Goal: Task Accomplishment & Management: Complete application form

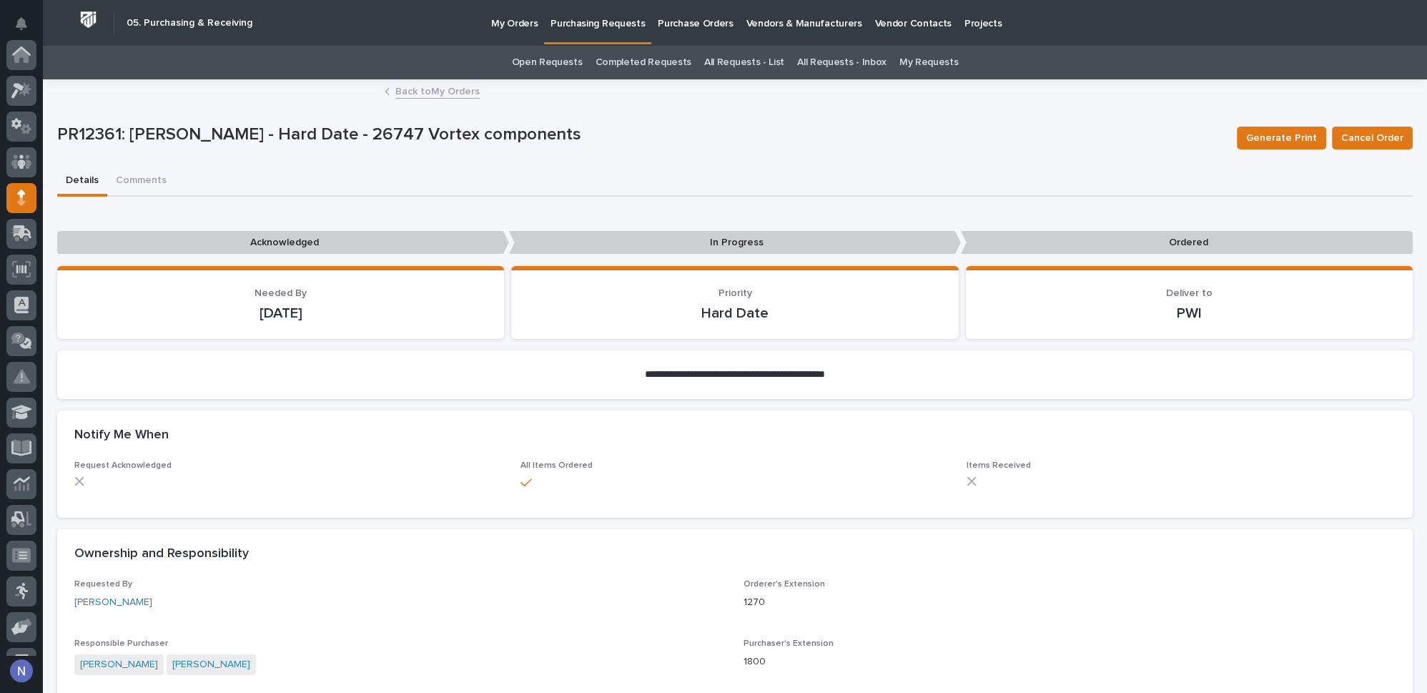
scroll to position [143, 0]
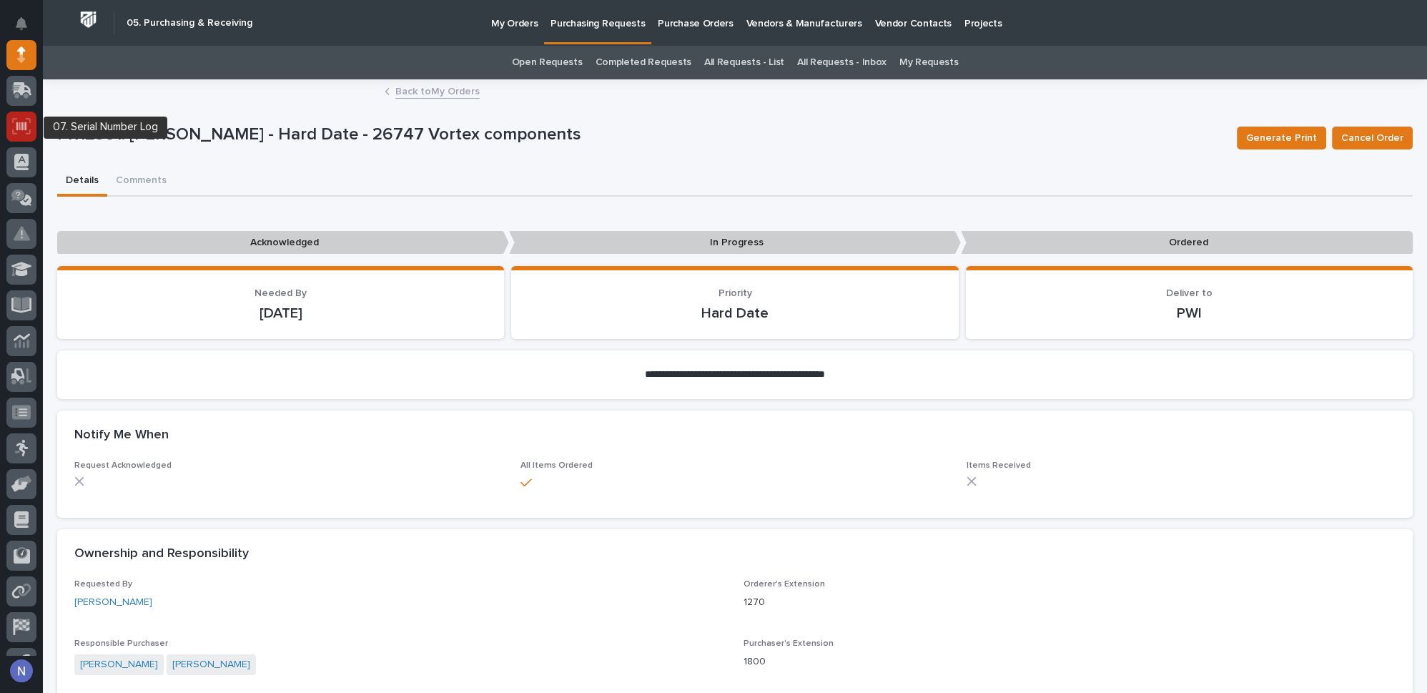
click at [24, 128] on icon at bounding box center [21, 126] width 19 height 16
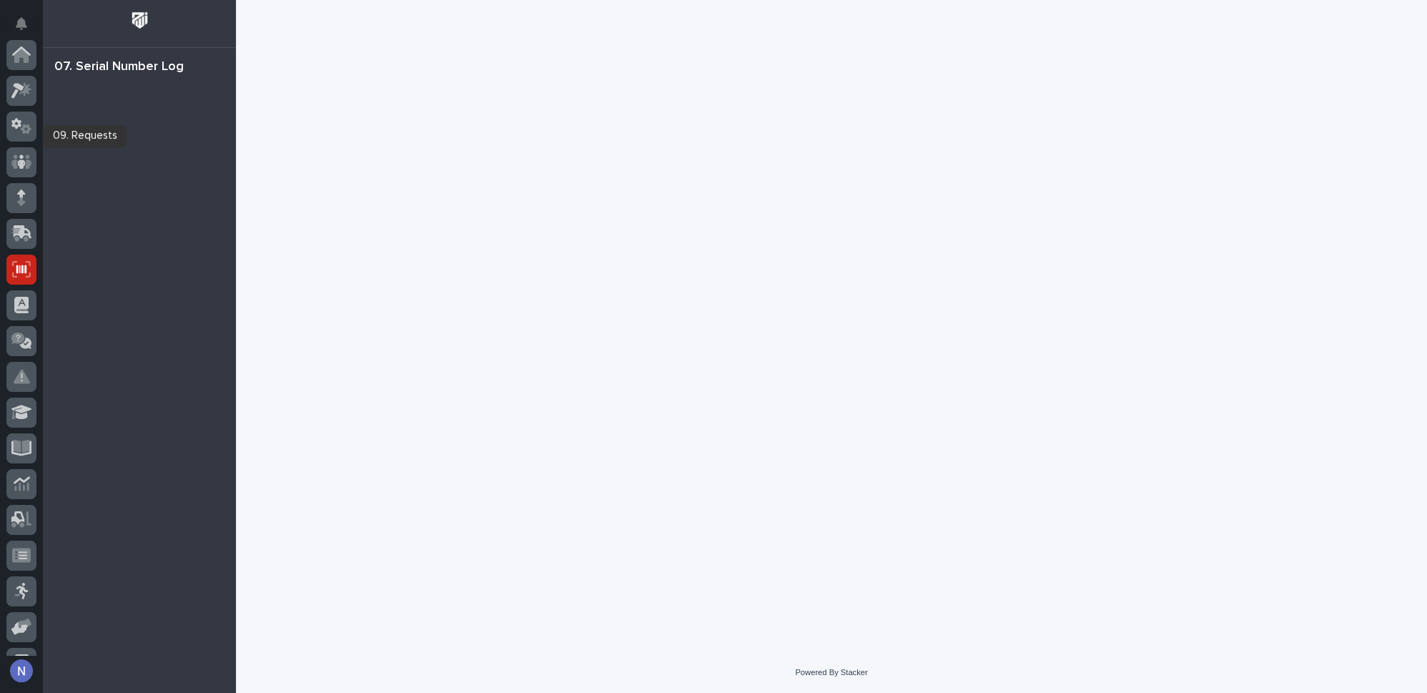
scroll to position [206, 0]
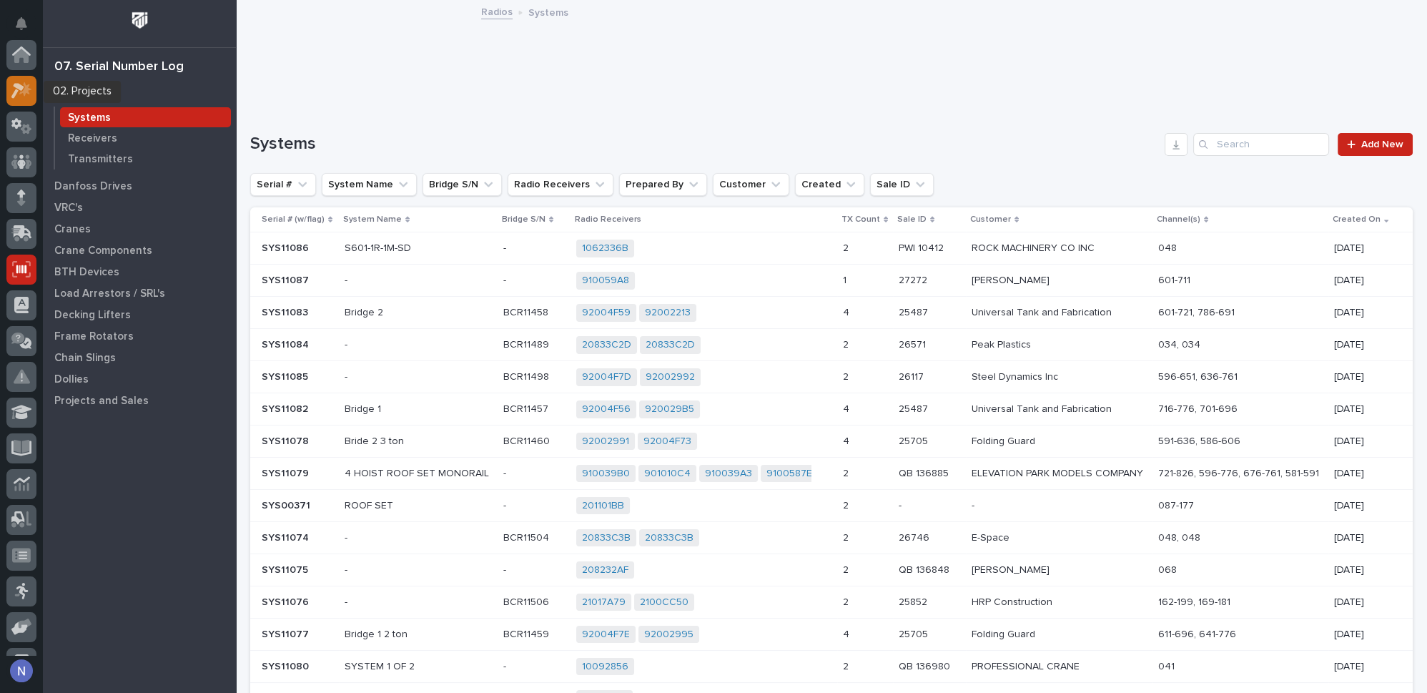
click at [24, 92] on icon at bounding box center [25, 89] width 12 height 14
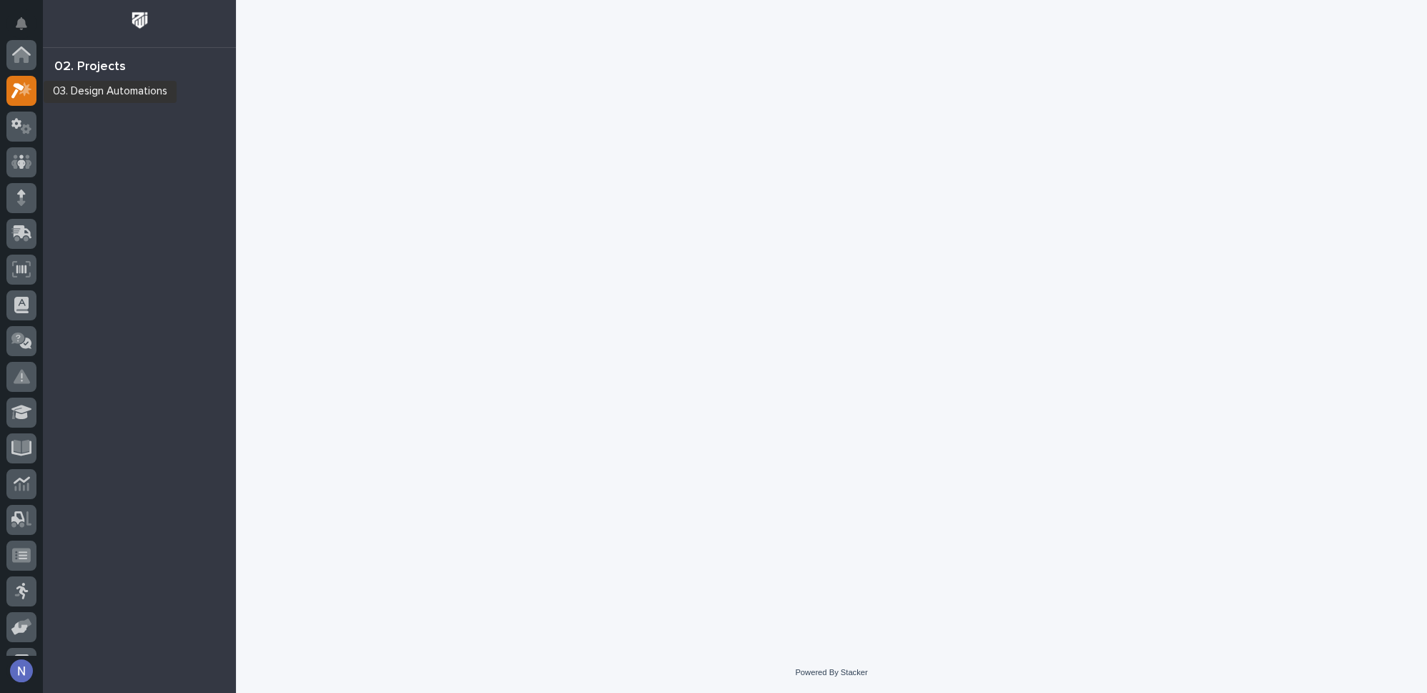
scroll to position [35, 0]
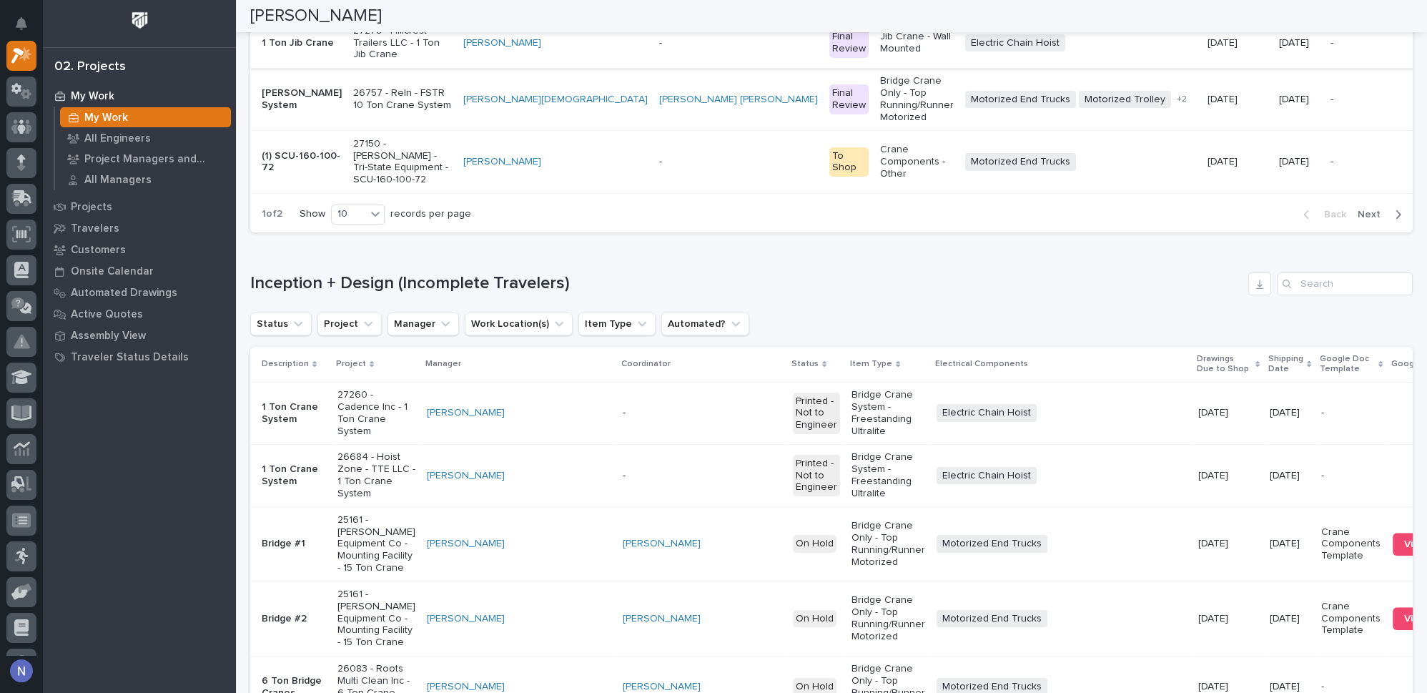
scroll to position [866, 0]
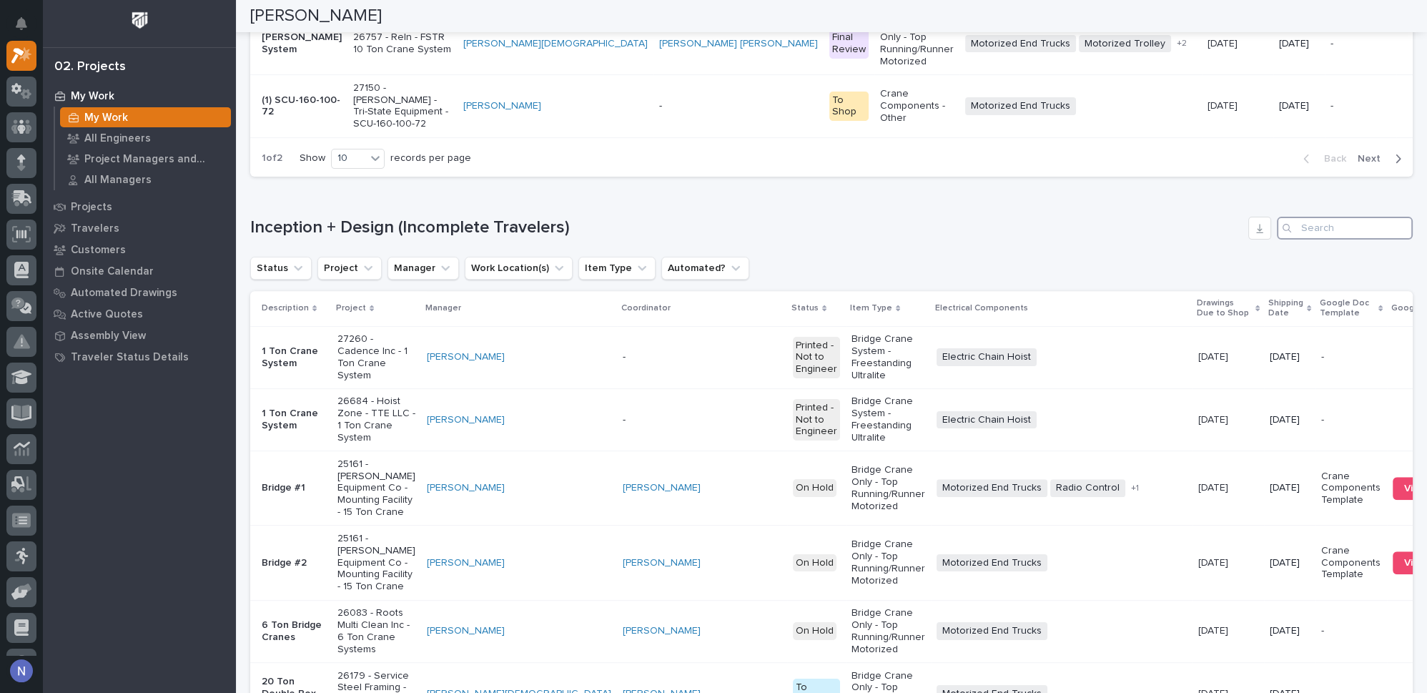
click at [1309, 240] on input "Search" at bounding box center [1345, 228] width 136 height 23
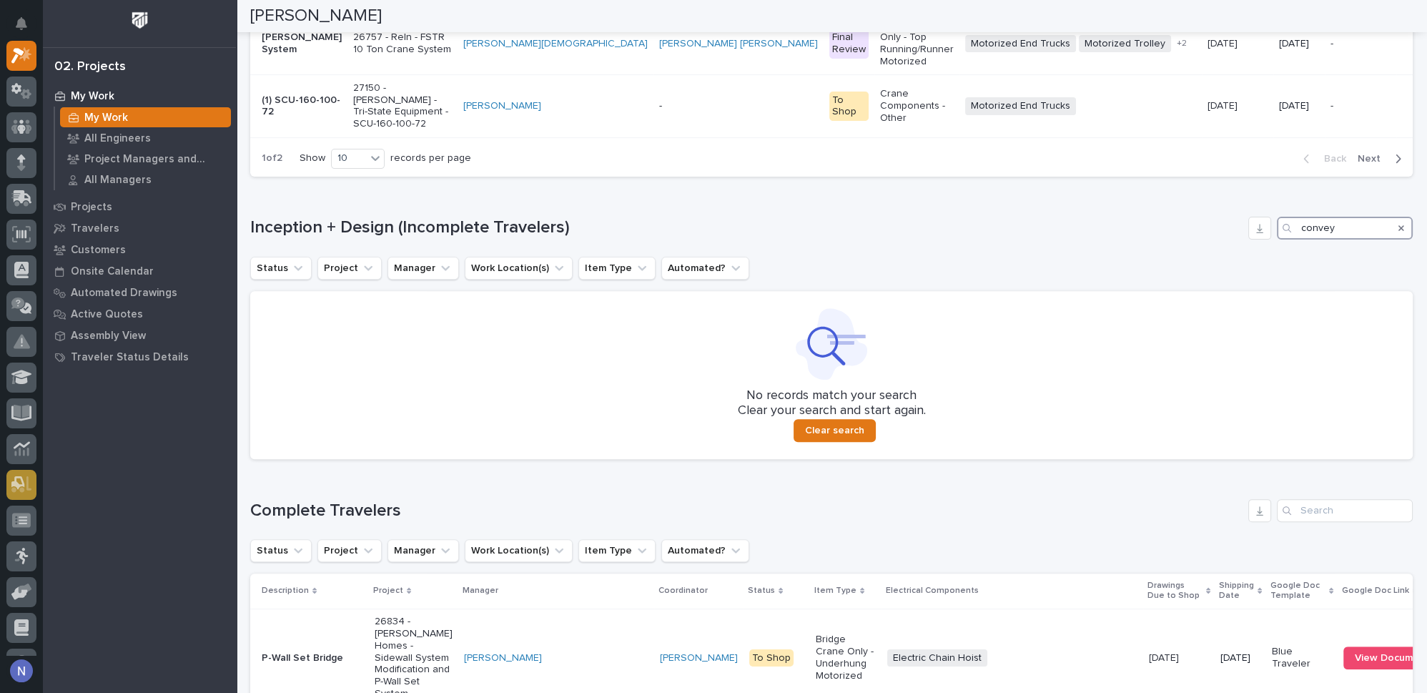
type input "convey"
click at [26, 161] on div at bounding box center [21, 163] width 30 height 30
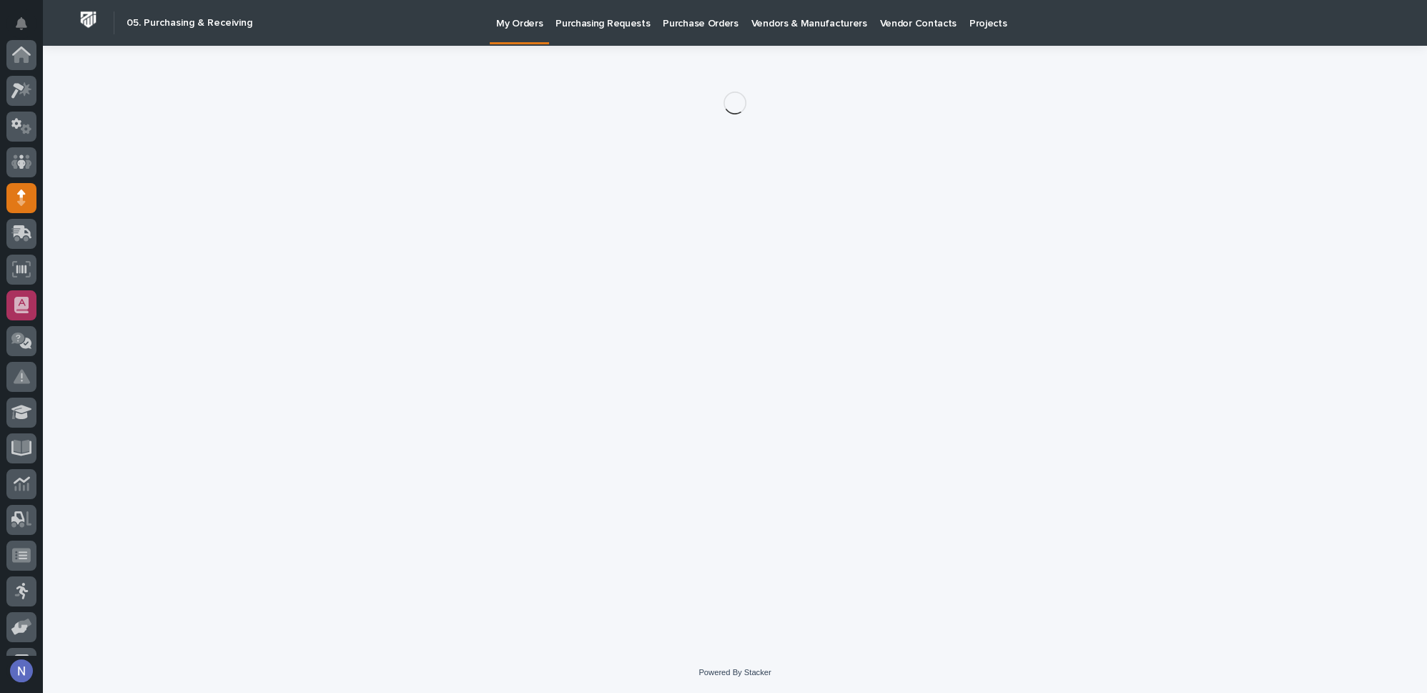
scroll to position [143, 0]
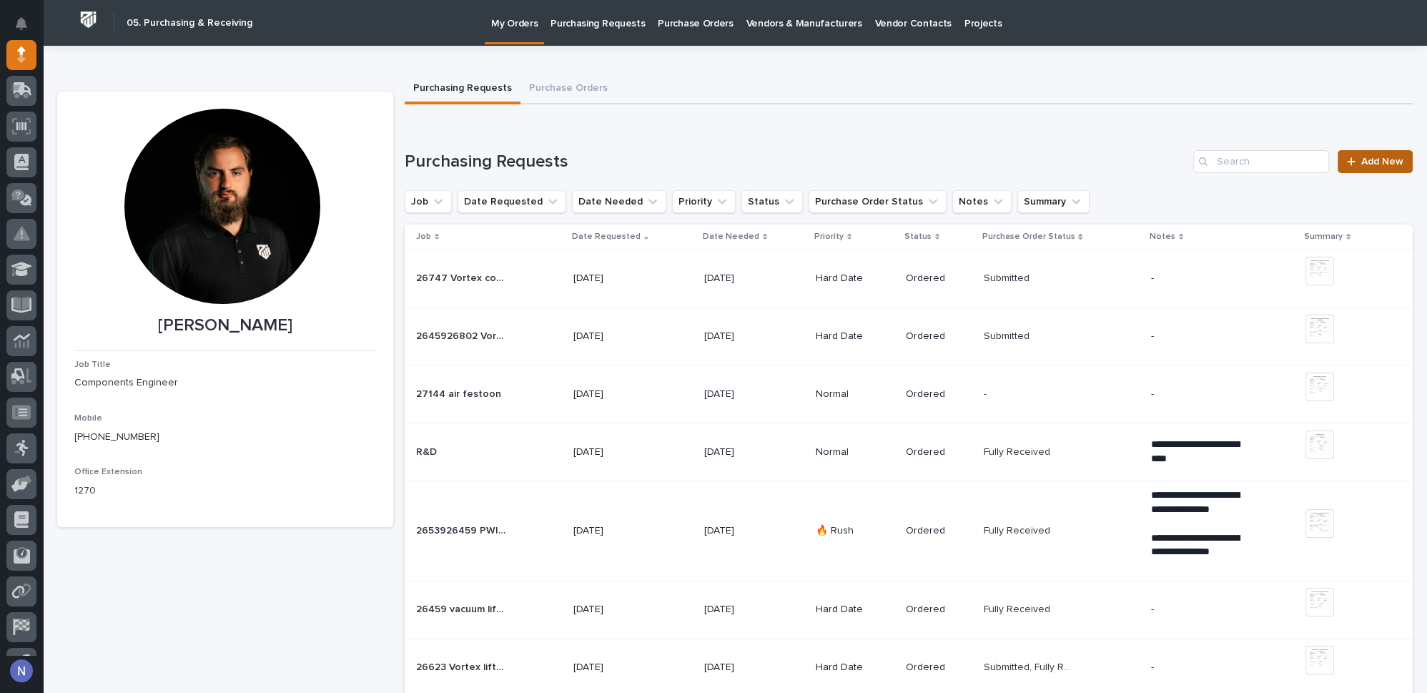
click at [1361, 162] on span "Add New" at bounding box center [1382, 162] width 42 height 10
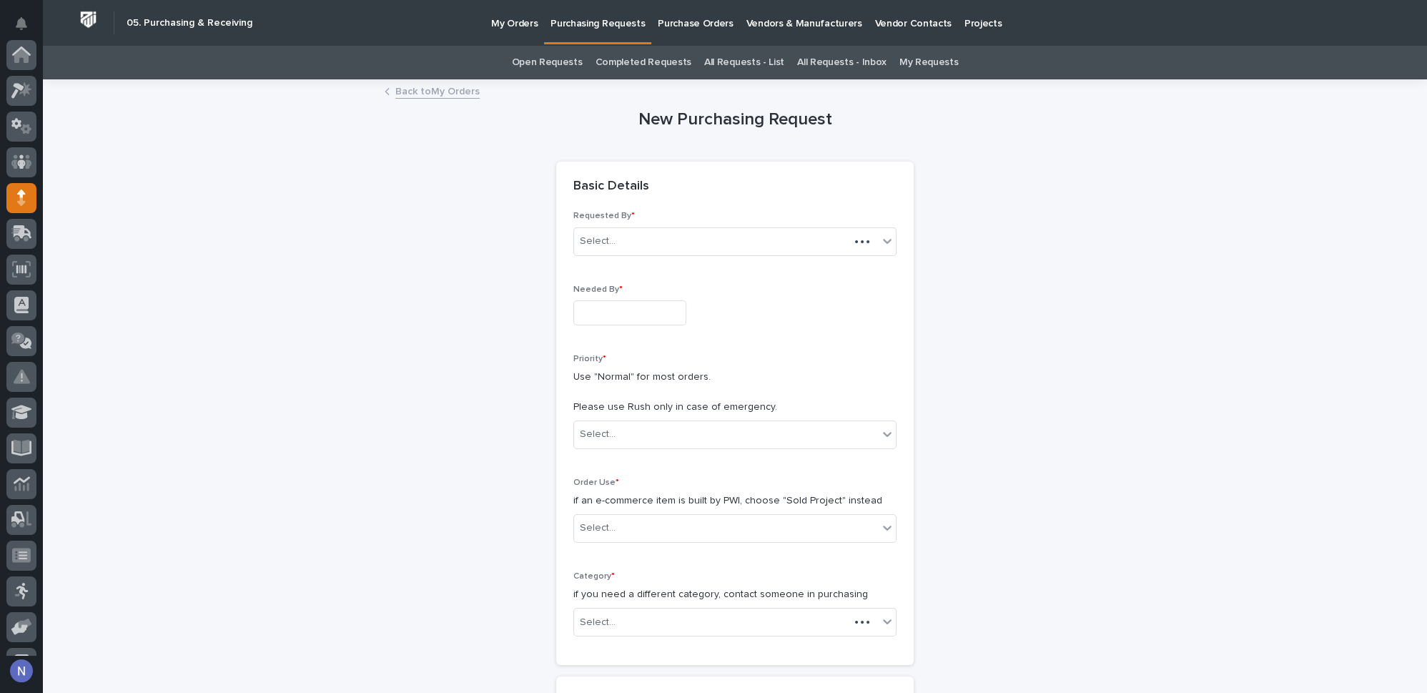
scroll to position [143, 0]
click at [611, 305] on input "text" at bounding box center [629, 312] width 113 height 25
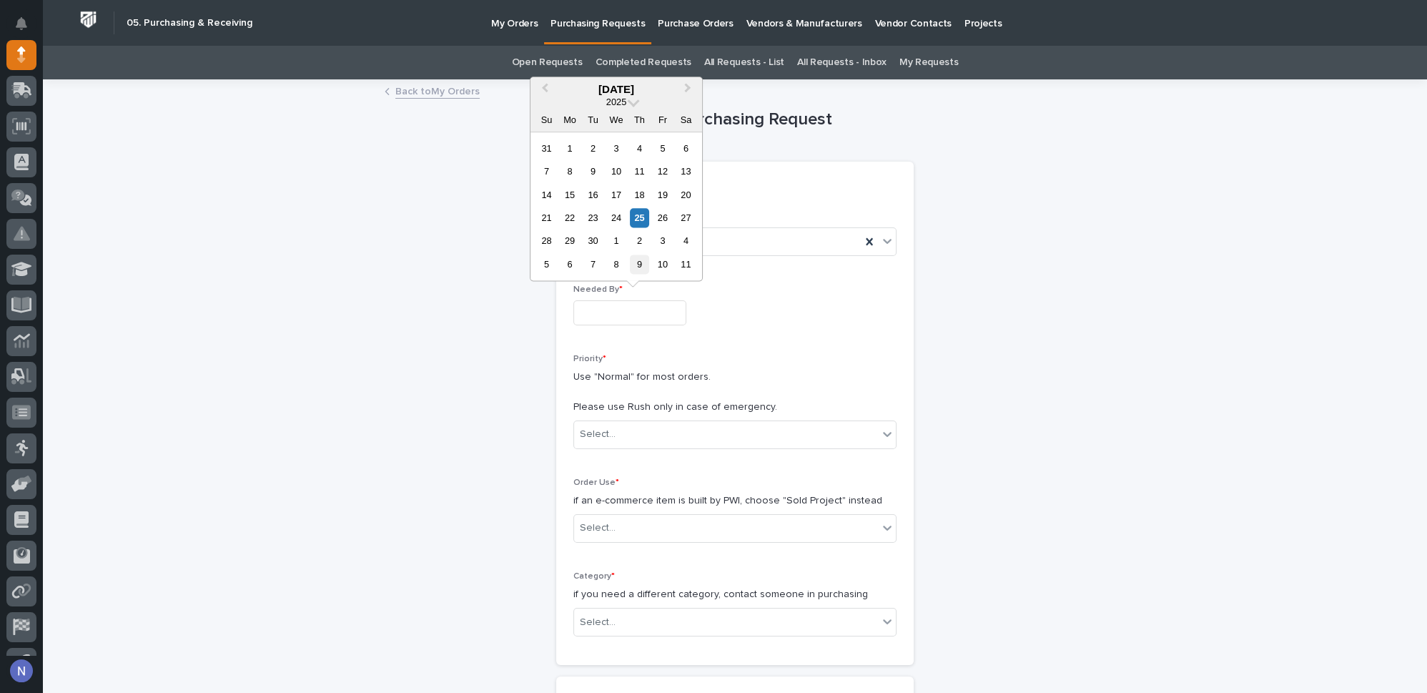
click at [637, 262] on div "9" at bounding box center [639, 264] width 19 height 19
type input "**********"
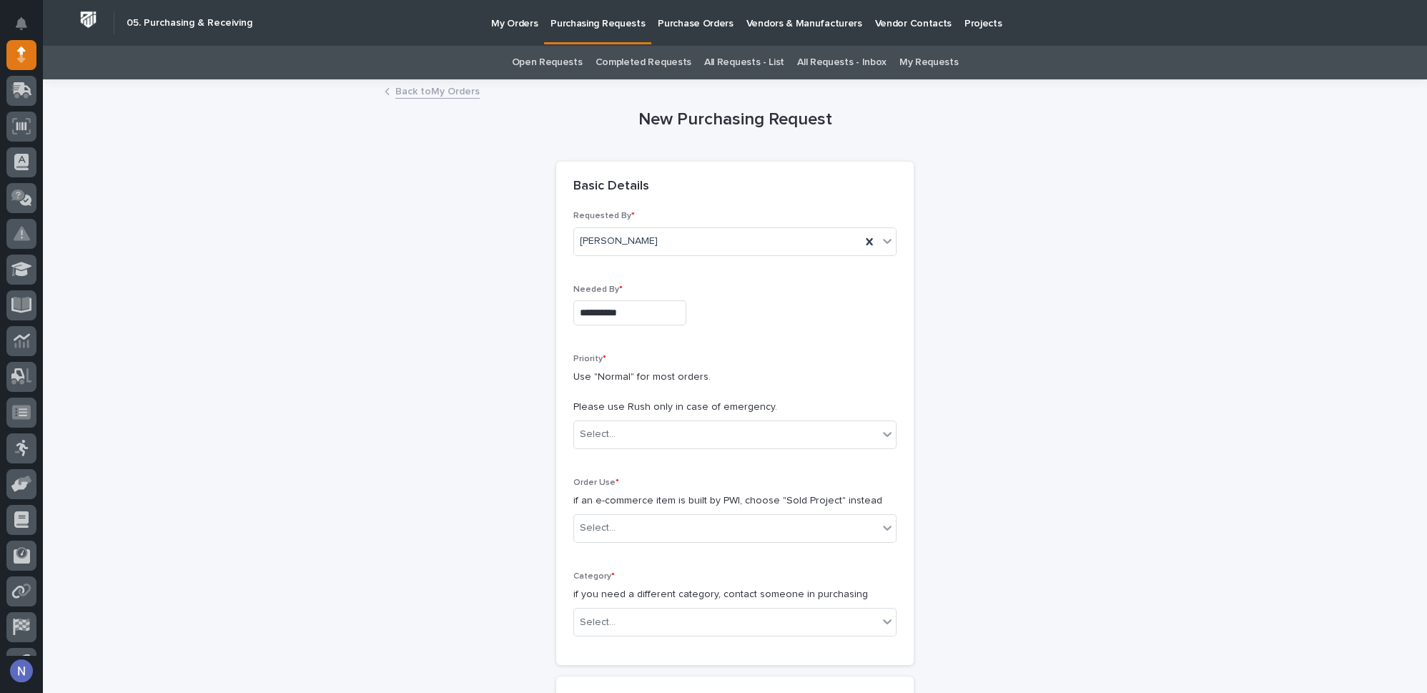
drag, startPoint x: 637, startPoint y: 262, endPoint x: 631, endPoint y: 305, distance: 43.3
click at [637, 263] on div "Requested By * [PERSON_NAME]" at bounding box center [734, 239] width 323 height 56
click at [621, 425] on div "Select..." at bounding box center [726, 435] width 304 height 24
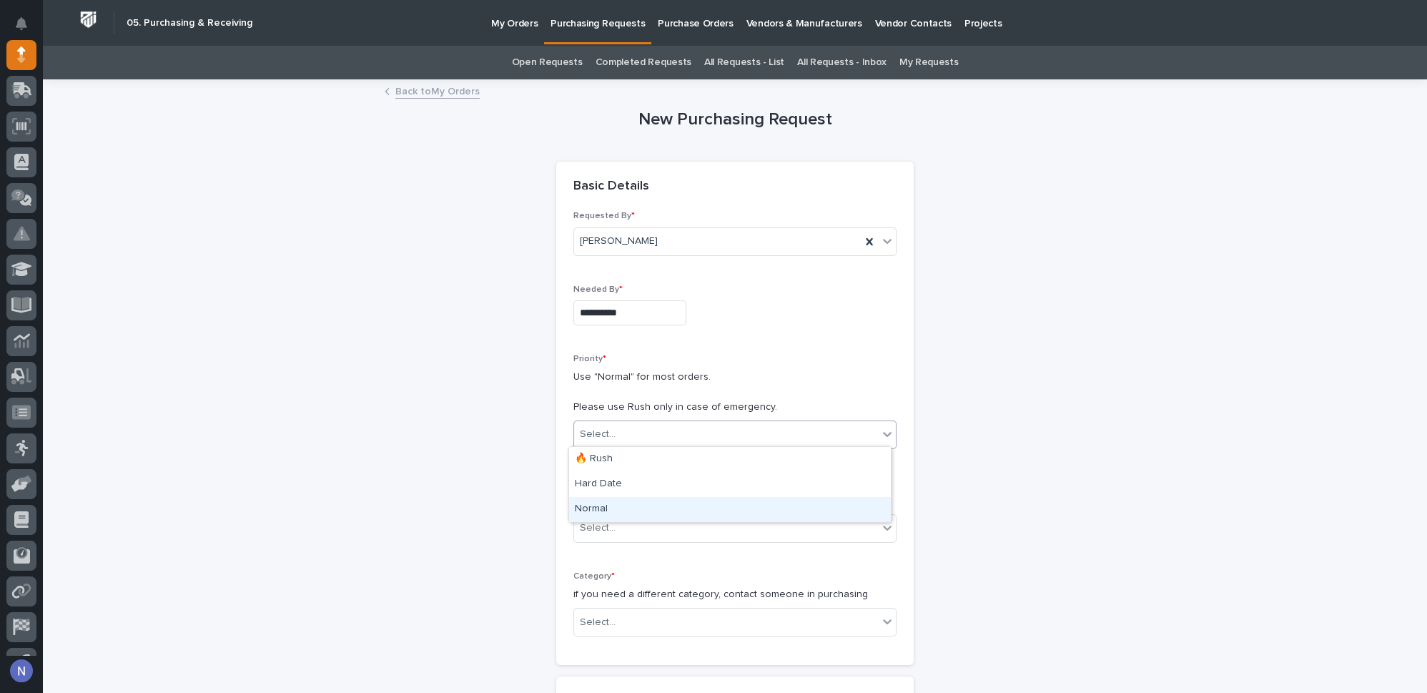
click at [610, 513] on div "Normal" at bounding box center [730, 509] width 322 height 25
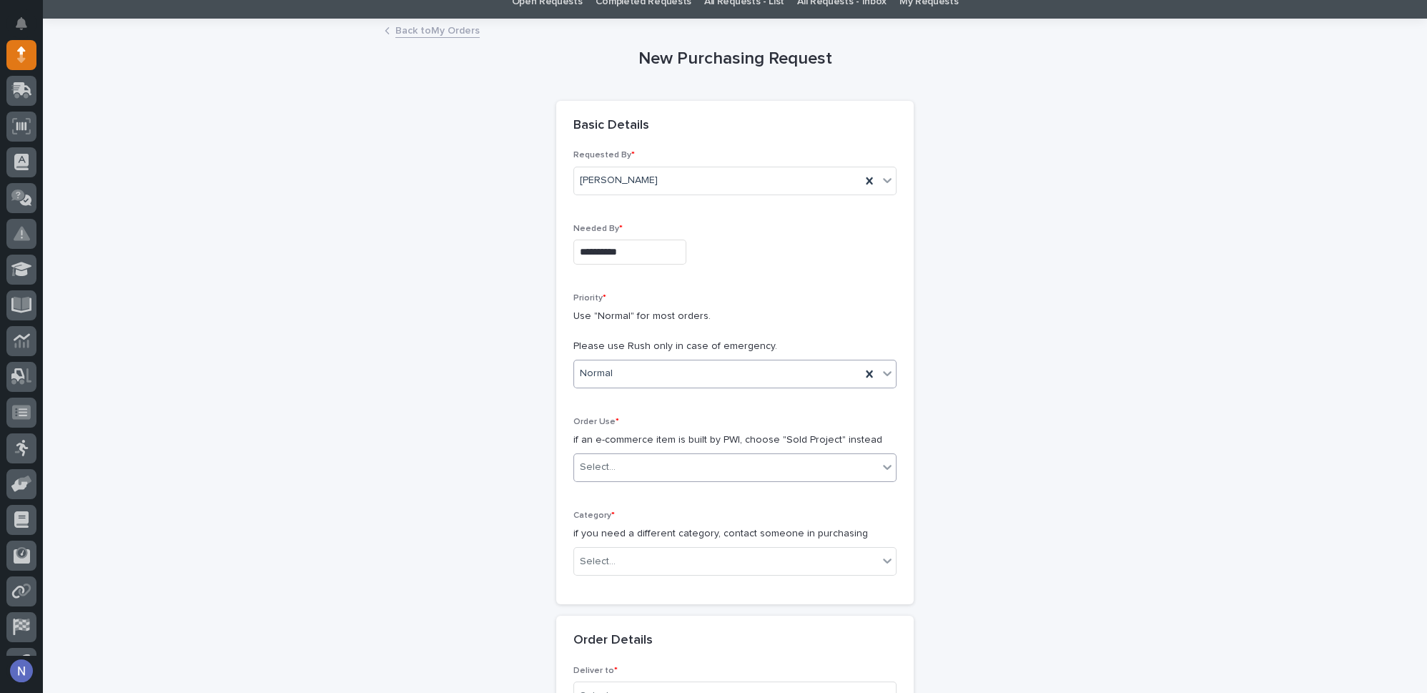
scroll to position [64, 0]
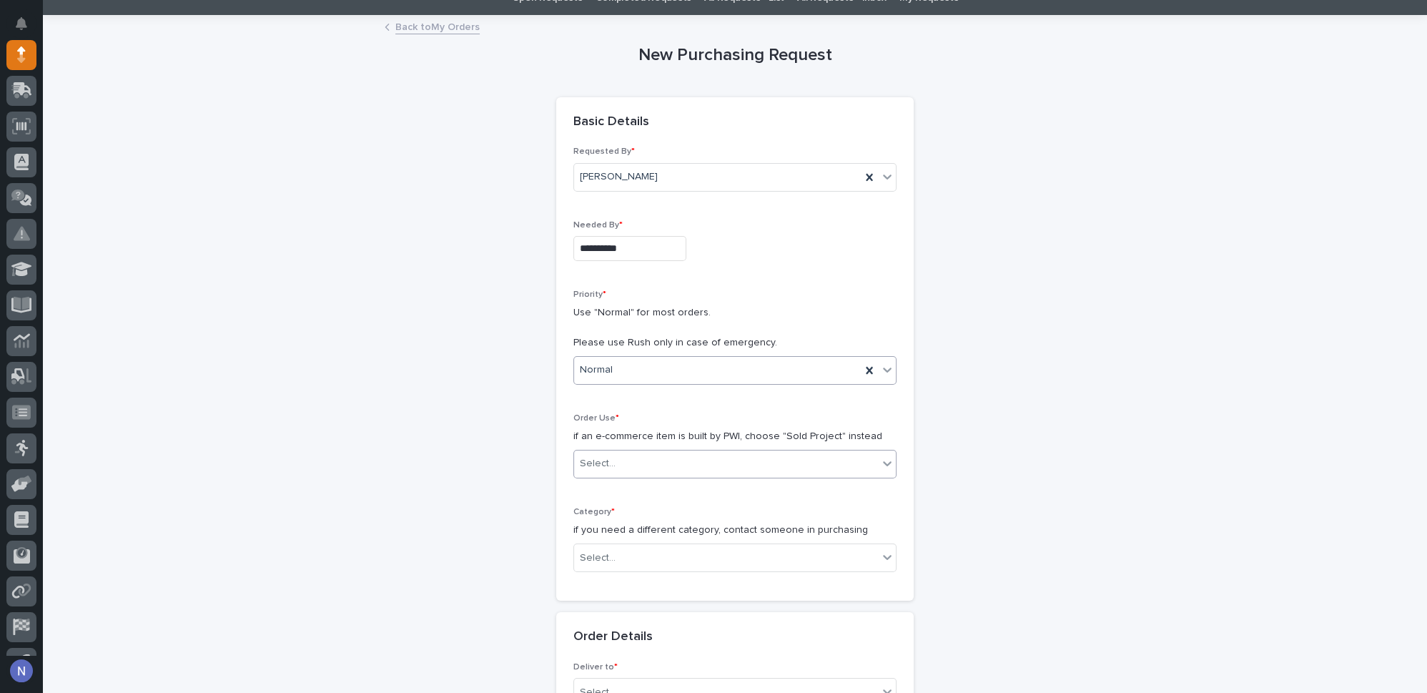
click at [616, 458] on div "Select..." at bounding box center [726, 464] width 304 height 24
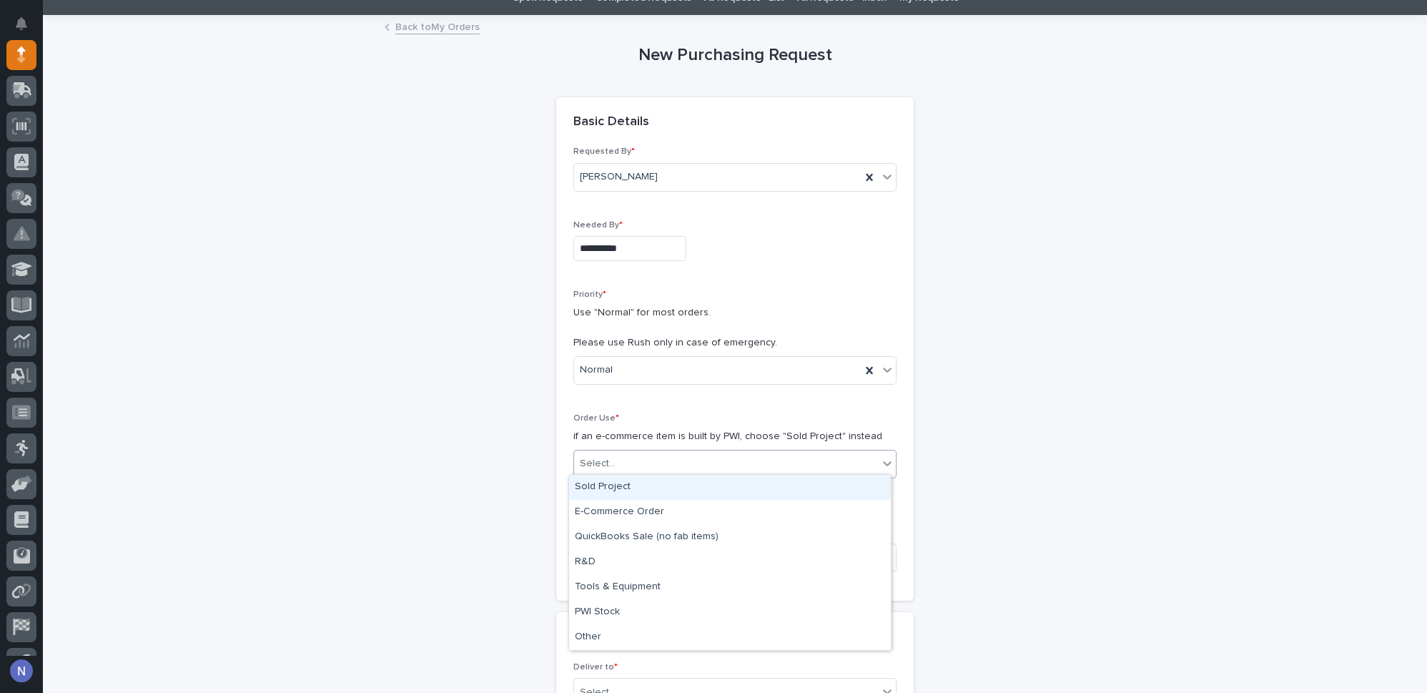
click at [622, 478] on div "Sold Project" at bounding box center [730, 487] width 322 height 25
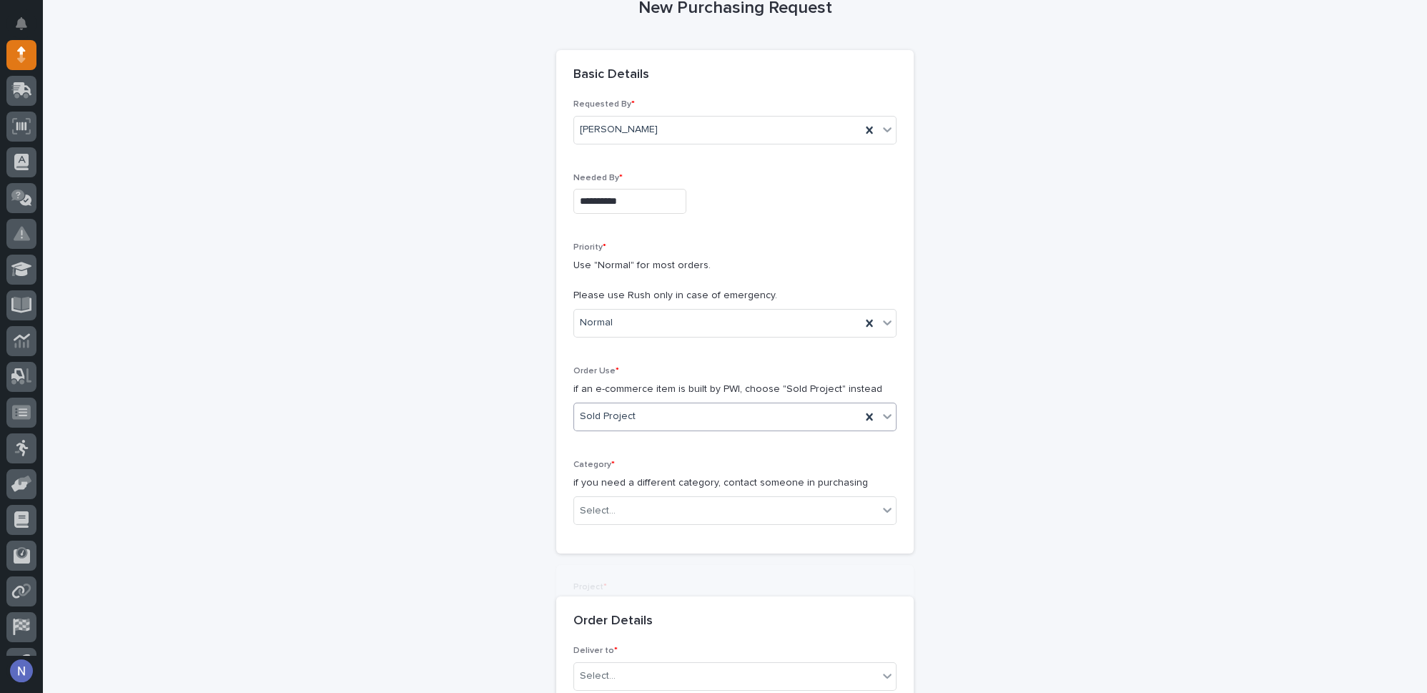
scroll to position [173, 0]
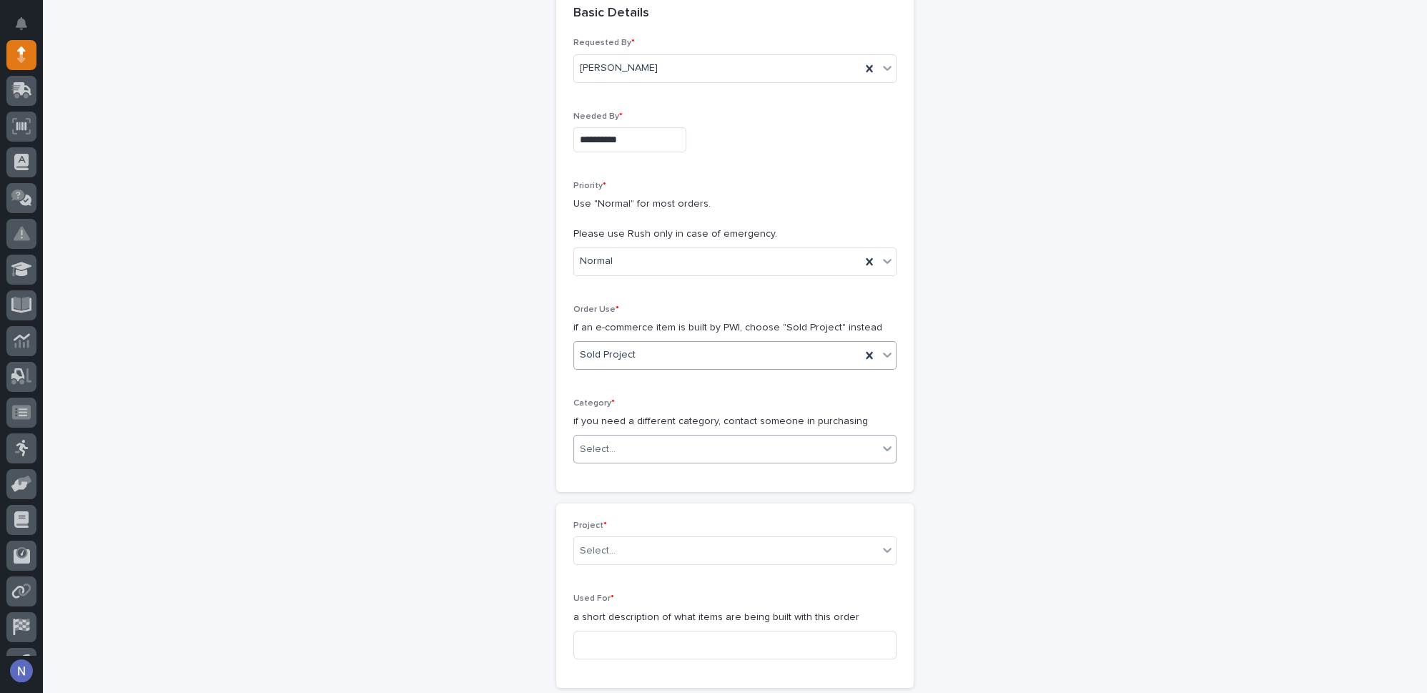
click at [628, 449] on div "Select..." at bounding box center [726, 450] width 304 height 24
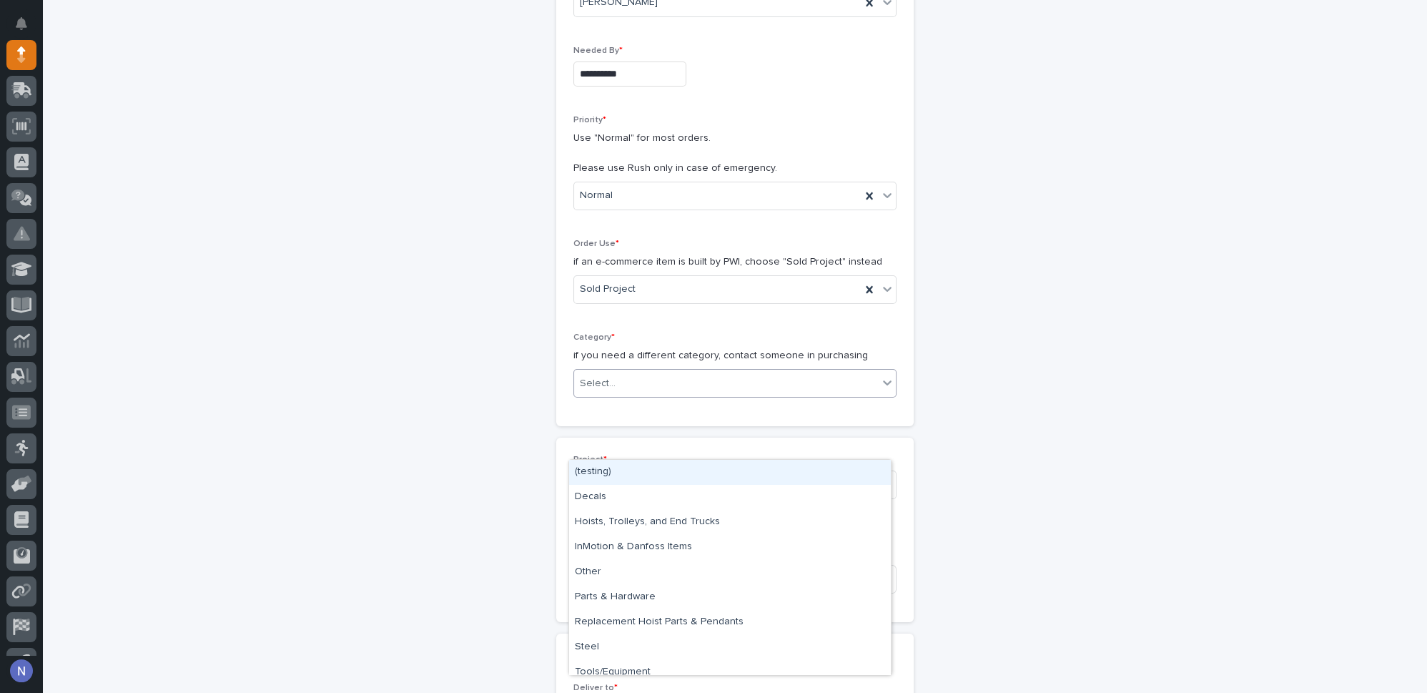
scroll to position [260, 0]
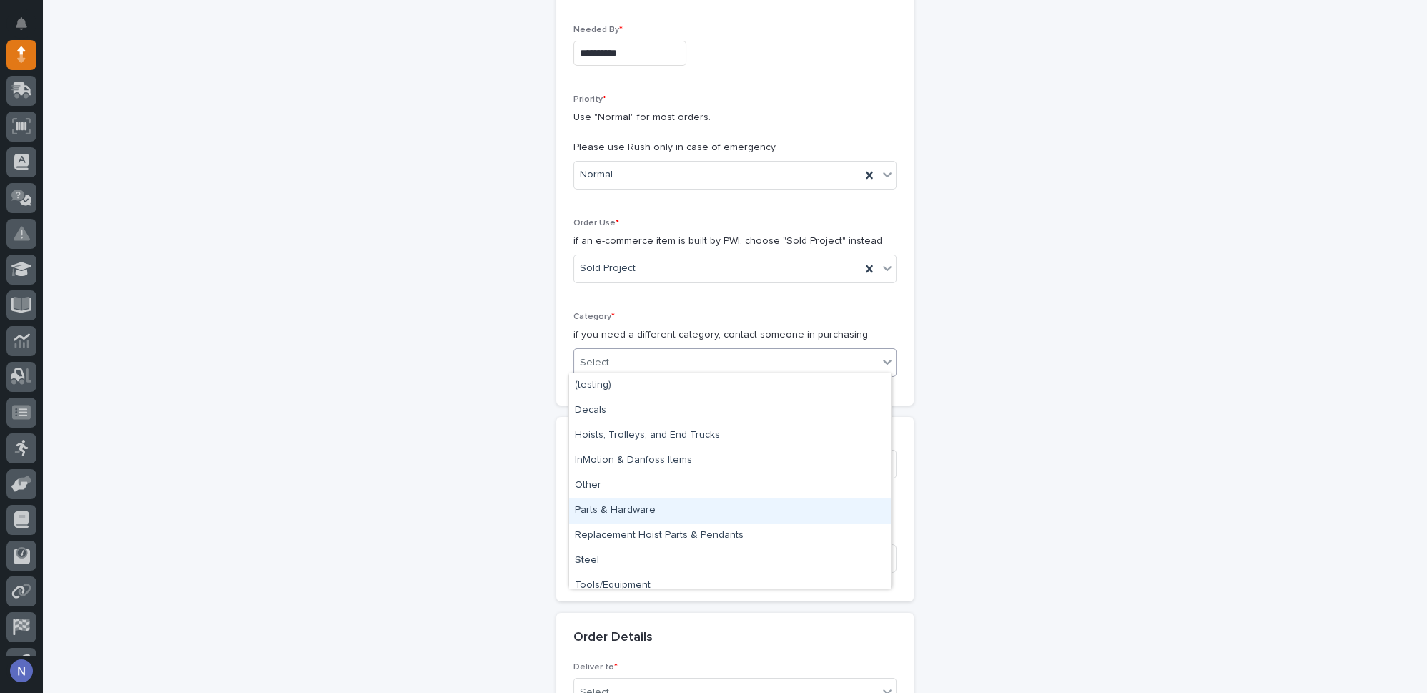
click at [629, 518] on div "Parts & Hardware" at bounding box center [730, 510] width 322 height 25
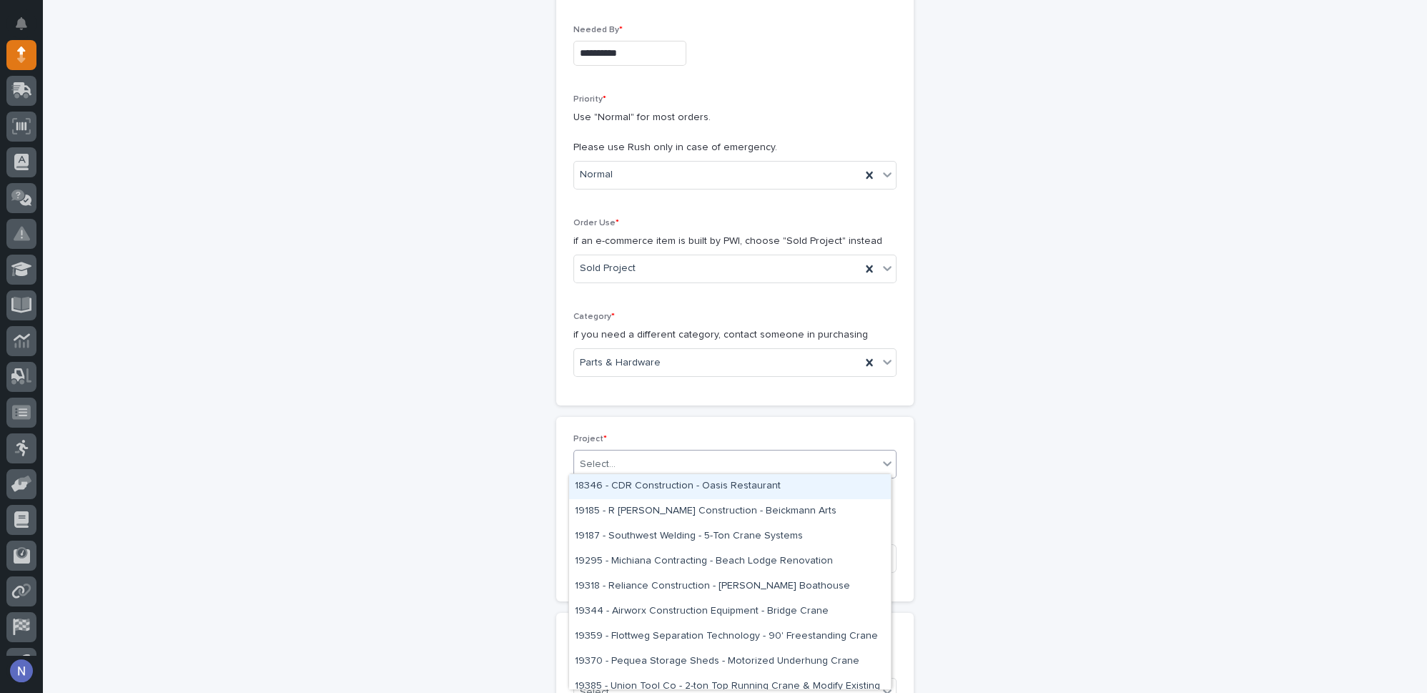
click at [629, 458] on div "Select..." at bounding box center [726, 465] width 304 height 24
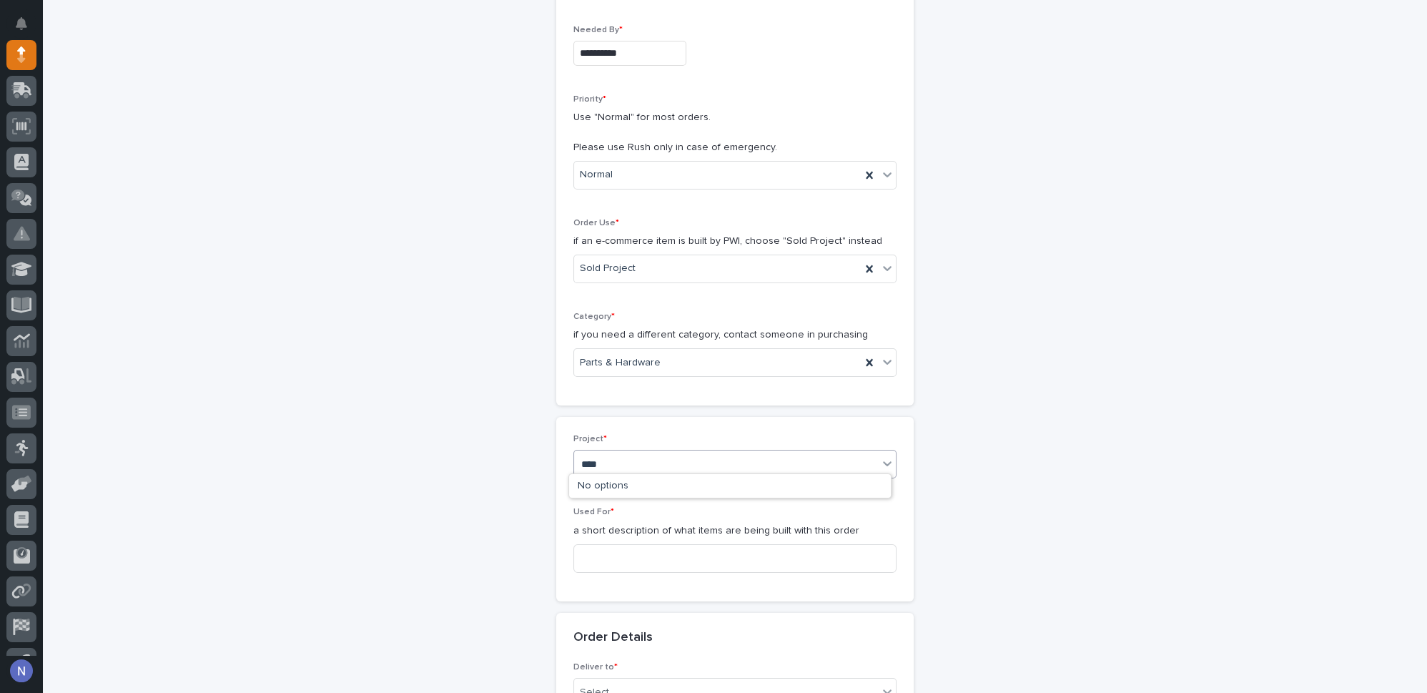
type input "*****"
click at [629, 478] on div "T&M - 26802 - Satellite Suites - R&D / Prototype Lamination Vortex Vacuum Lifter" at bounding box center [730, 486] width 322 height 25
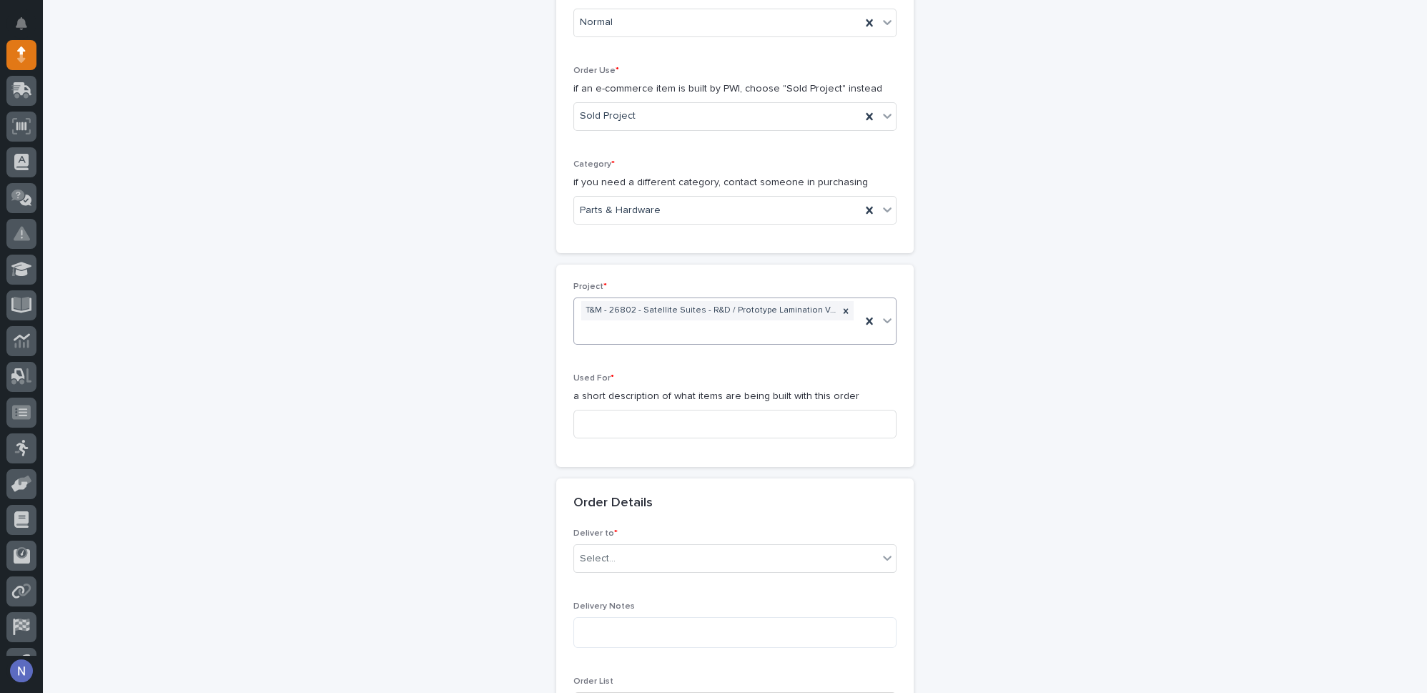
scroll to position [464, 0]
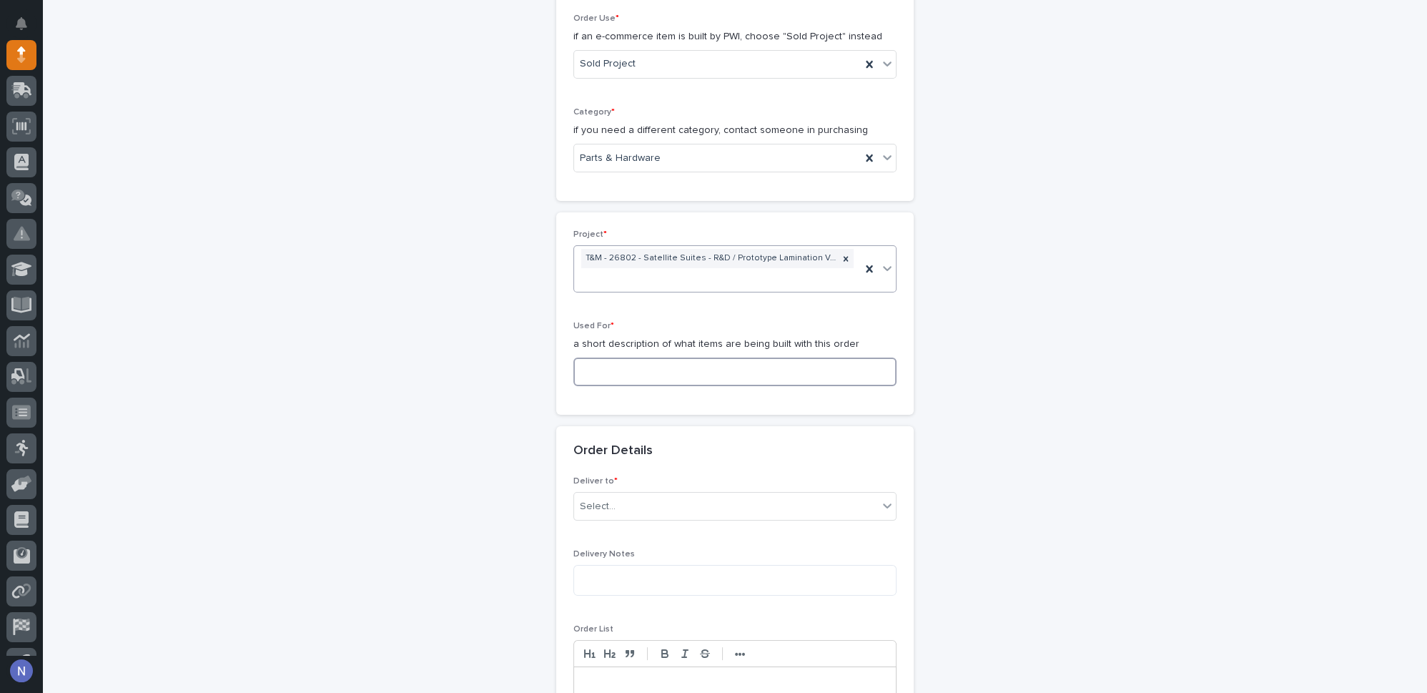
click at [649, 367] on input at bounding box center [734, 372] width 323 height 29
click at [624, 363] on input "Vortex 16h230" at bounding box center [734, 372] width 323 height 29
click at [626, 365] on input "Vortex 16h230" at bounding box center [734, 372] width 323 height 29
type input "Vortex 16H230"
click at [641, 495] on div "Select..." at bounding box center [726, 507] width 304 height 24
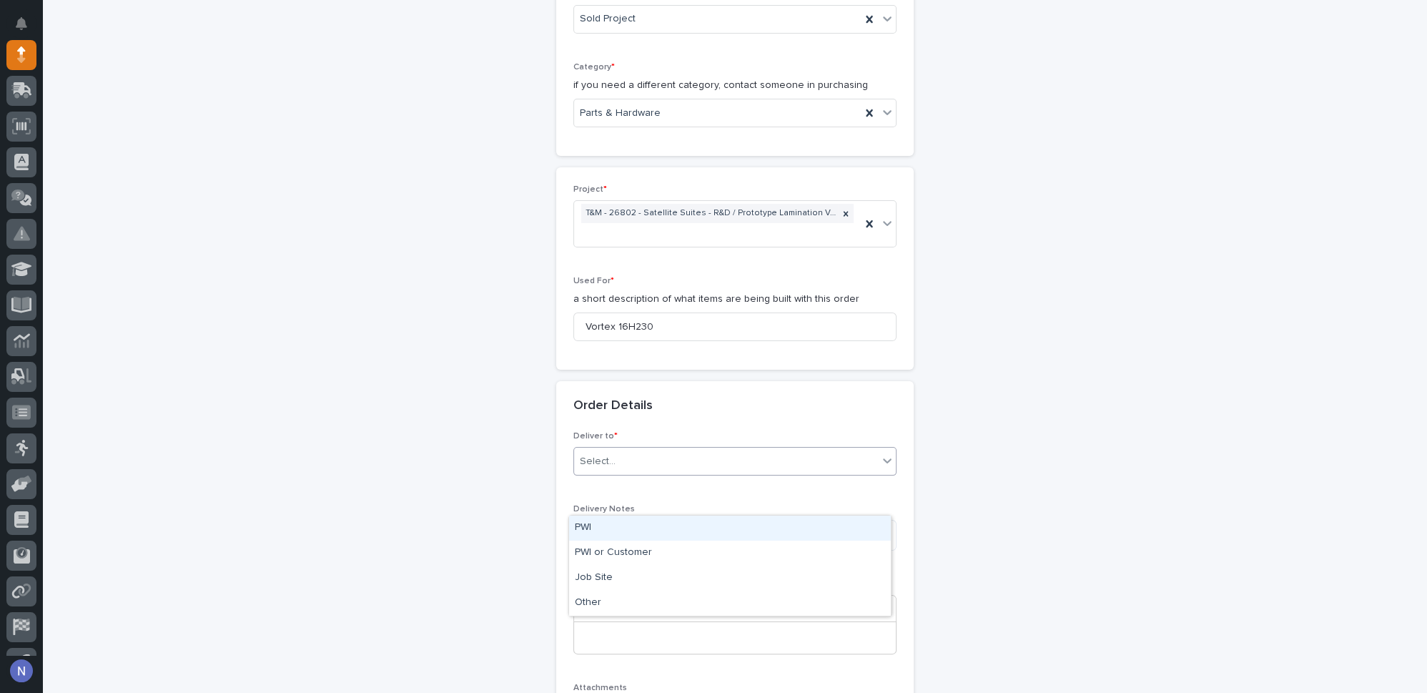
scroll to position [529, 0]
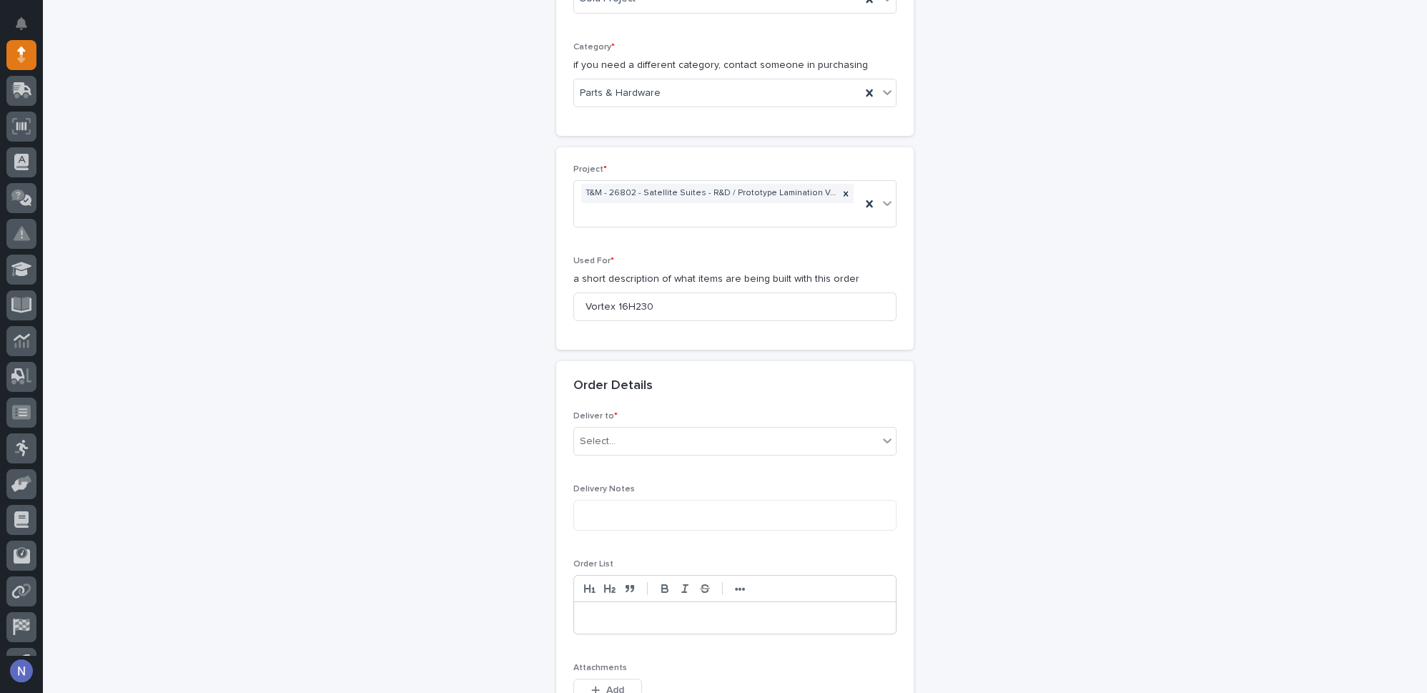
click at [1081, 470] on div "**********" at bounding box center [735, 388] width 1356 height 1672
click at [764, 440] on div "Select..." at bounding box center [726, 442] width 304 height 24
click at [652, 460] on div "PWI" at bounding box center [730, 462] width 322 height 25
click at [626, 505] on textarea at bounding box center [734, 515] width 323 height 30
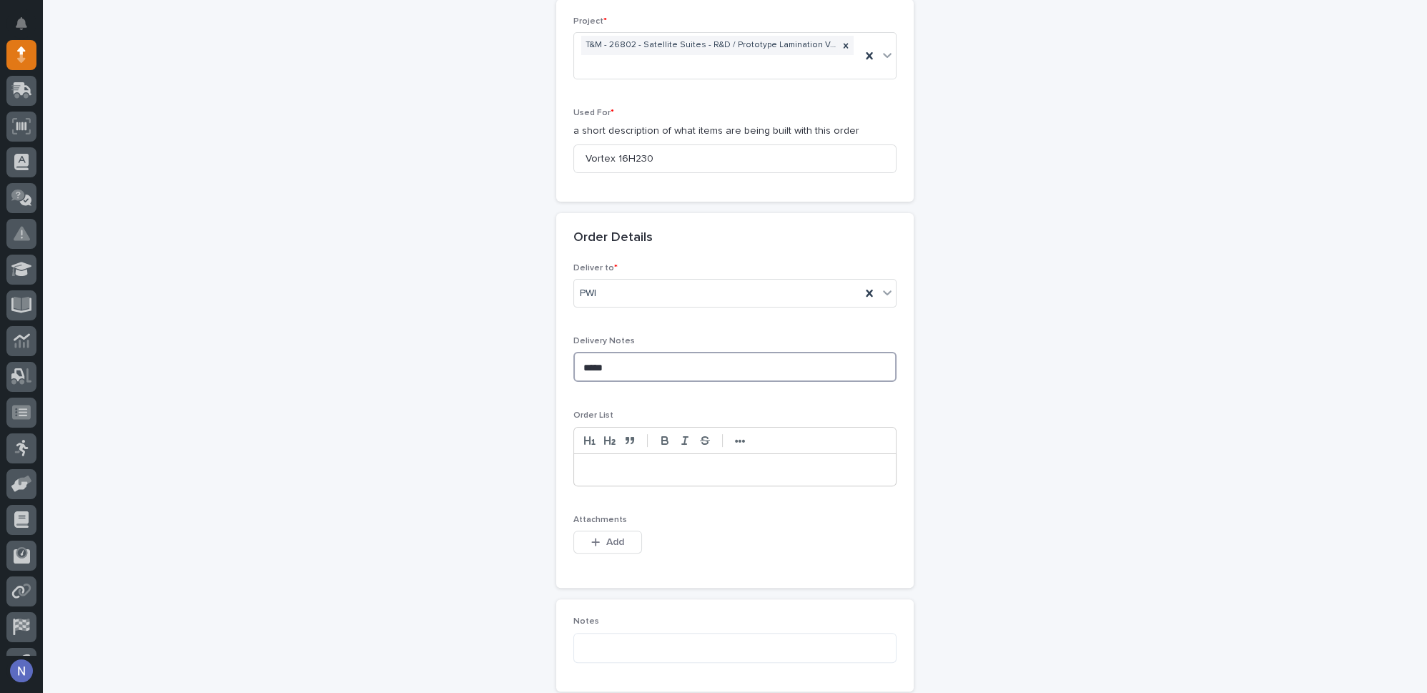
scroll to position [724, 0]
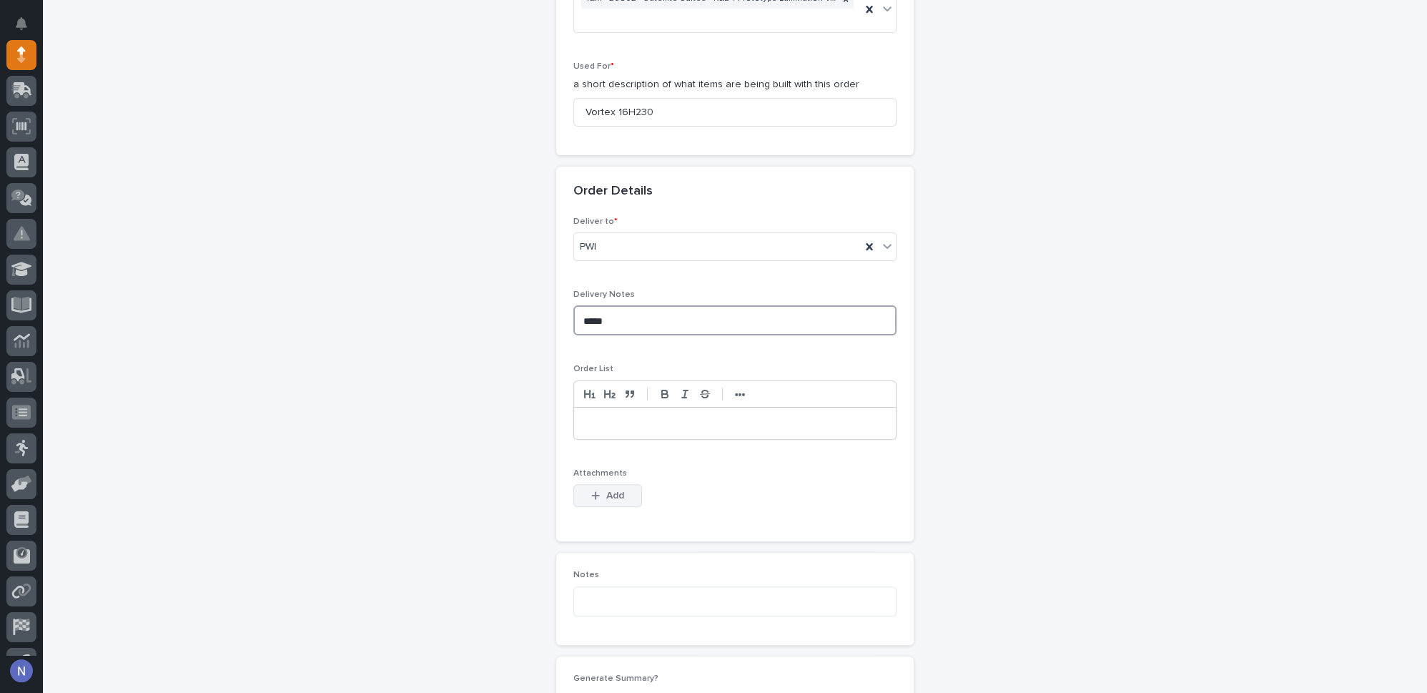
type textarea "*****"
click at [595, 491] on icon "button" at bounding box center [595, 496] width 9 height 10
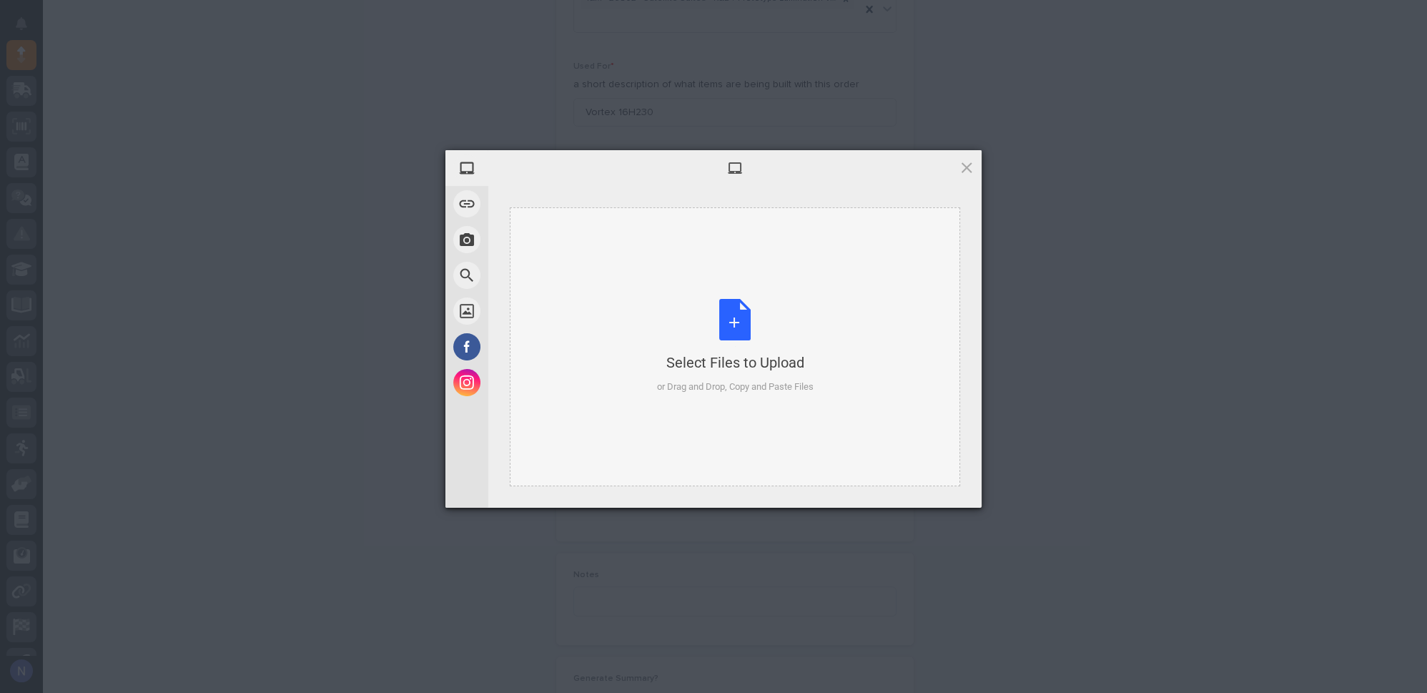
click at [712, 358] on div "Select Files to Upload" at bounding box center [735, 363] width 157 height 20
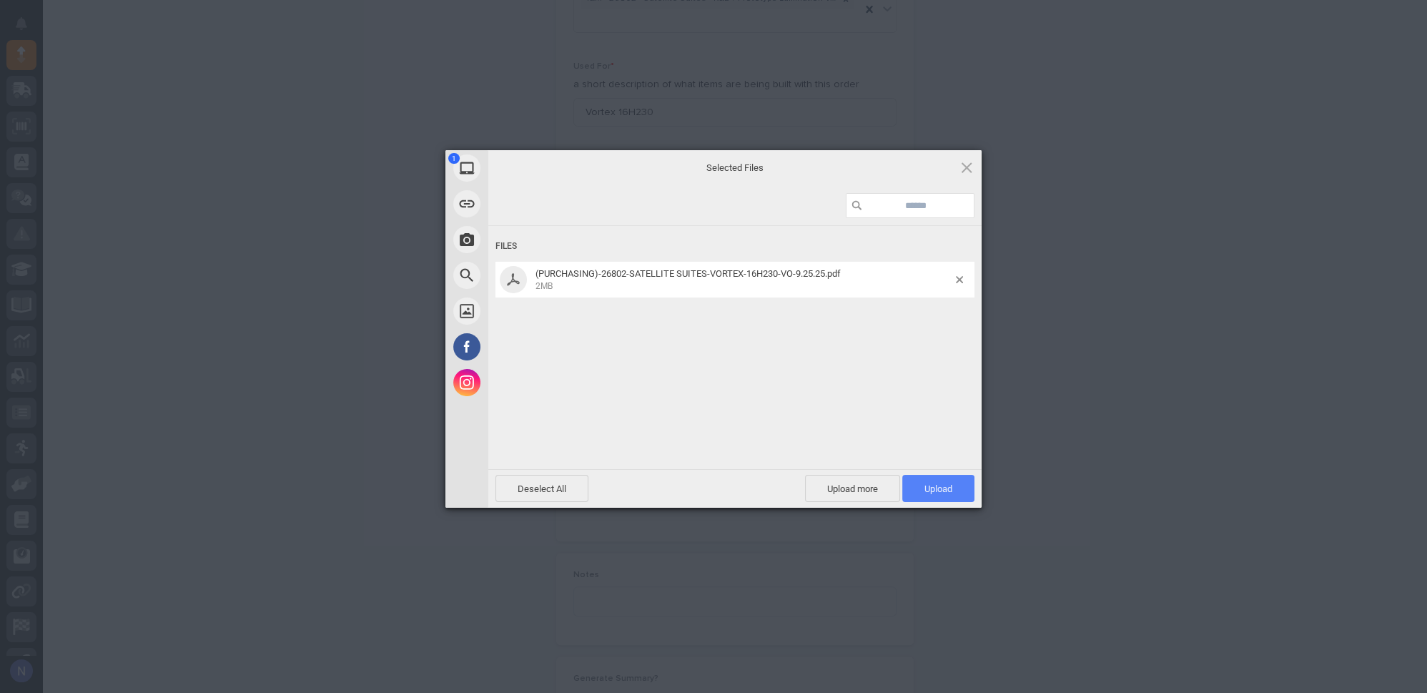
click at [942, 483] on span "Upload 1" at bounding box center [939, 488] width 28 height 11
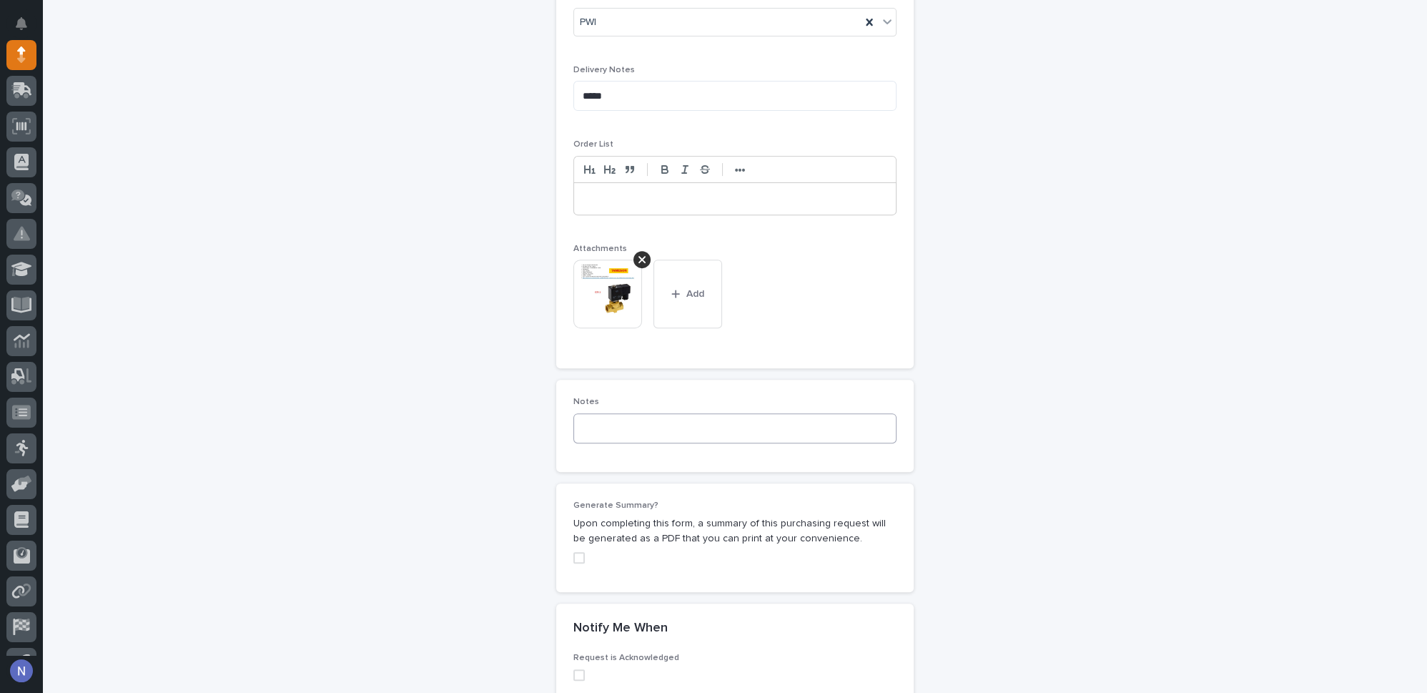
scroll to position [1010, 0]
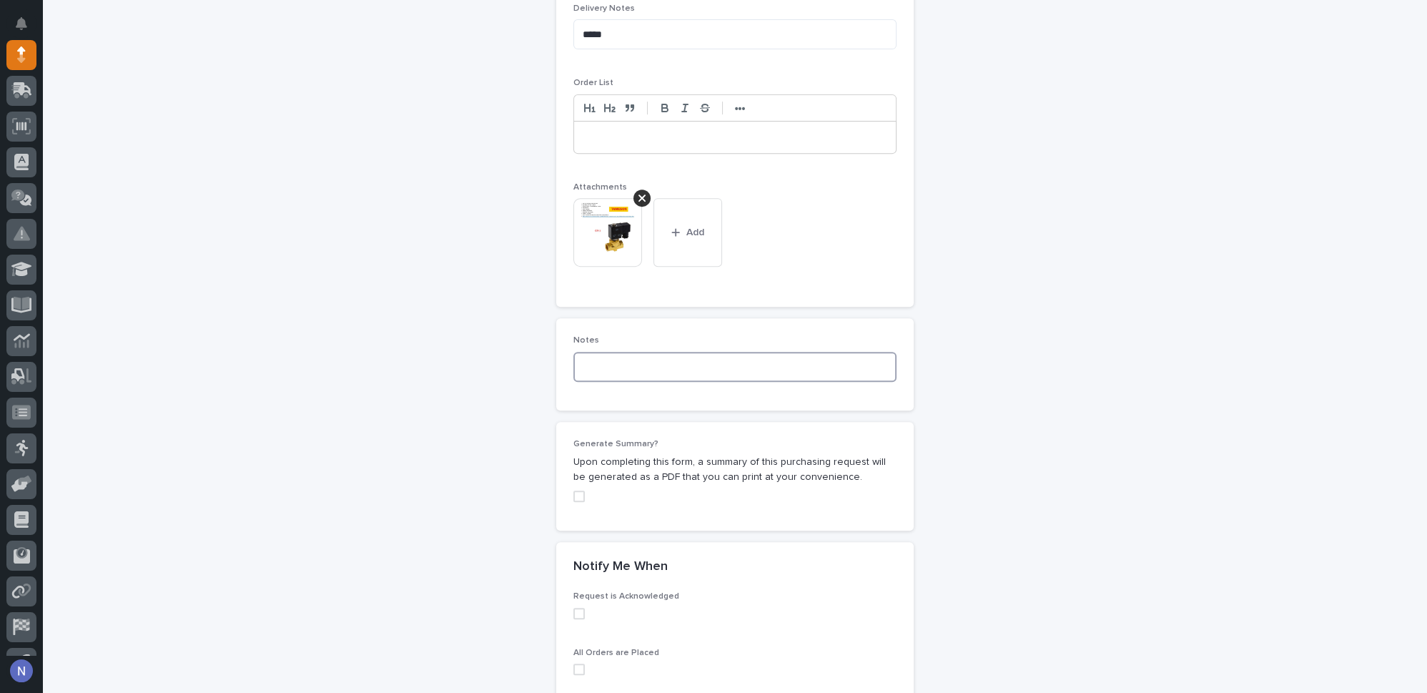
click at [709, 370] on textarea at bounding box center [734, 367] width 323 height 30
click at [636, 363] on textarea "**********" at bounding box center [734, 367] width 323 height 30
click at [642, 362] on textarea "**********" at bounding box center [734, 367] width 323 height 30
click at [590, 360] on textarea "**********" at bounding box center [734, 367] width 323 height 30
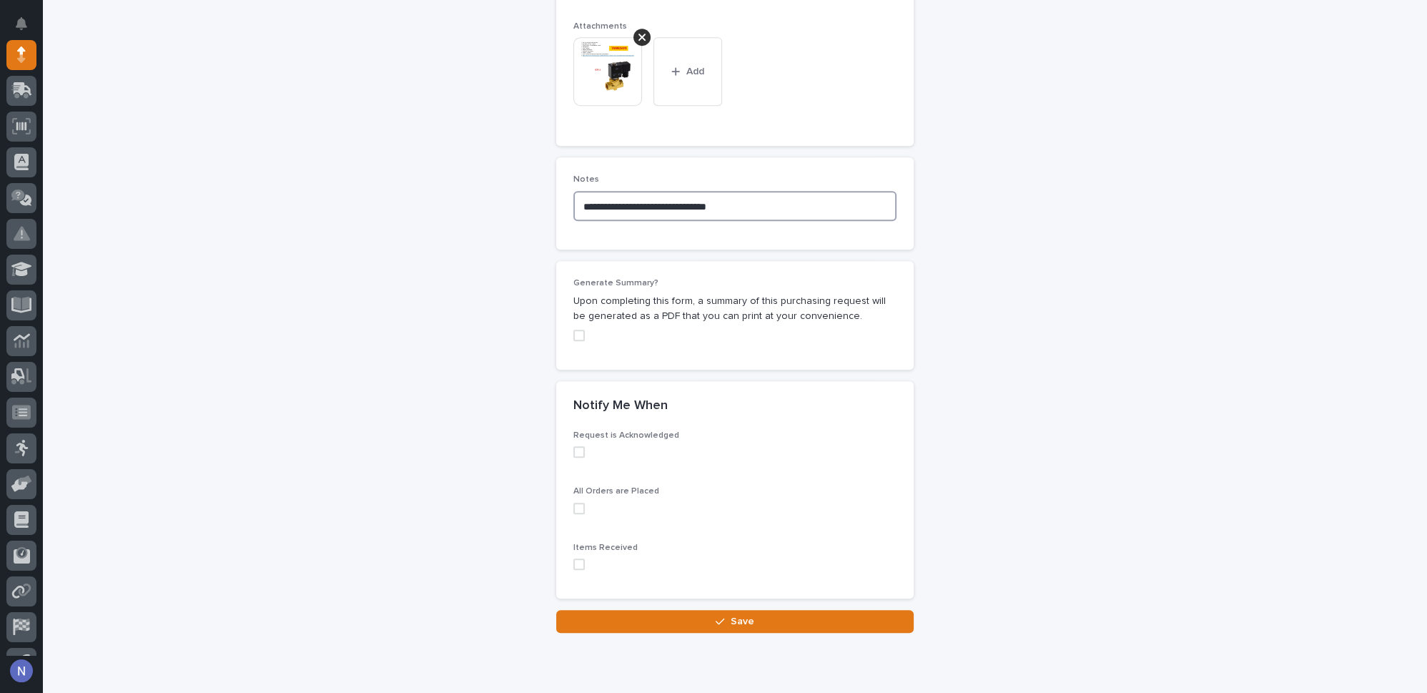
scroll to position [1205, 0]
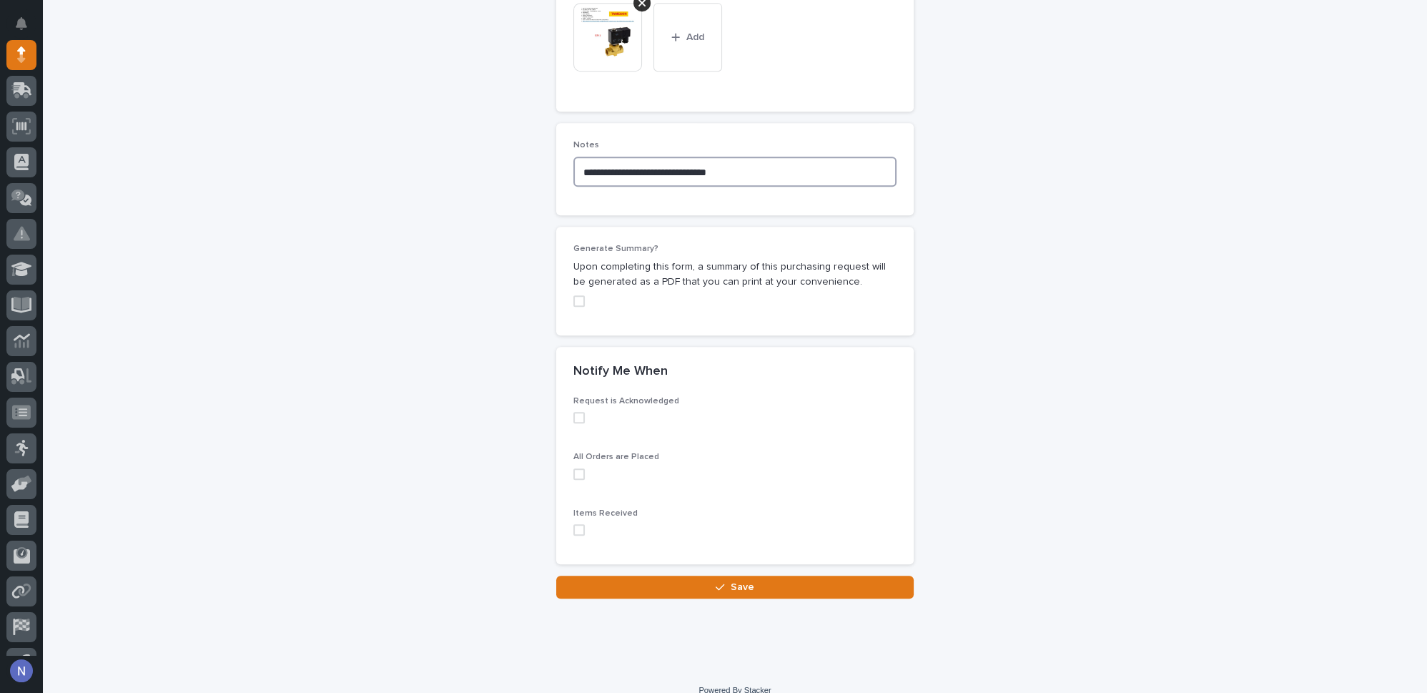
click at [576, 412] on span at bounding box center [578, 417] width 11 height 11
click at [575, 468] on span at bounding box center [578, 473] width 11 height 11
click at [576, 415] on polyline at bounding box center [579, 418] width 6 height 6
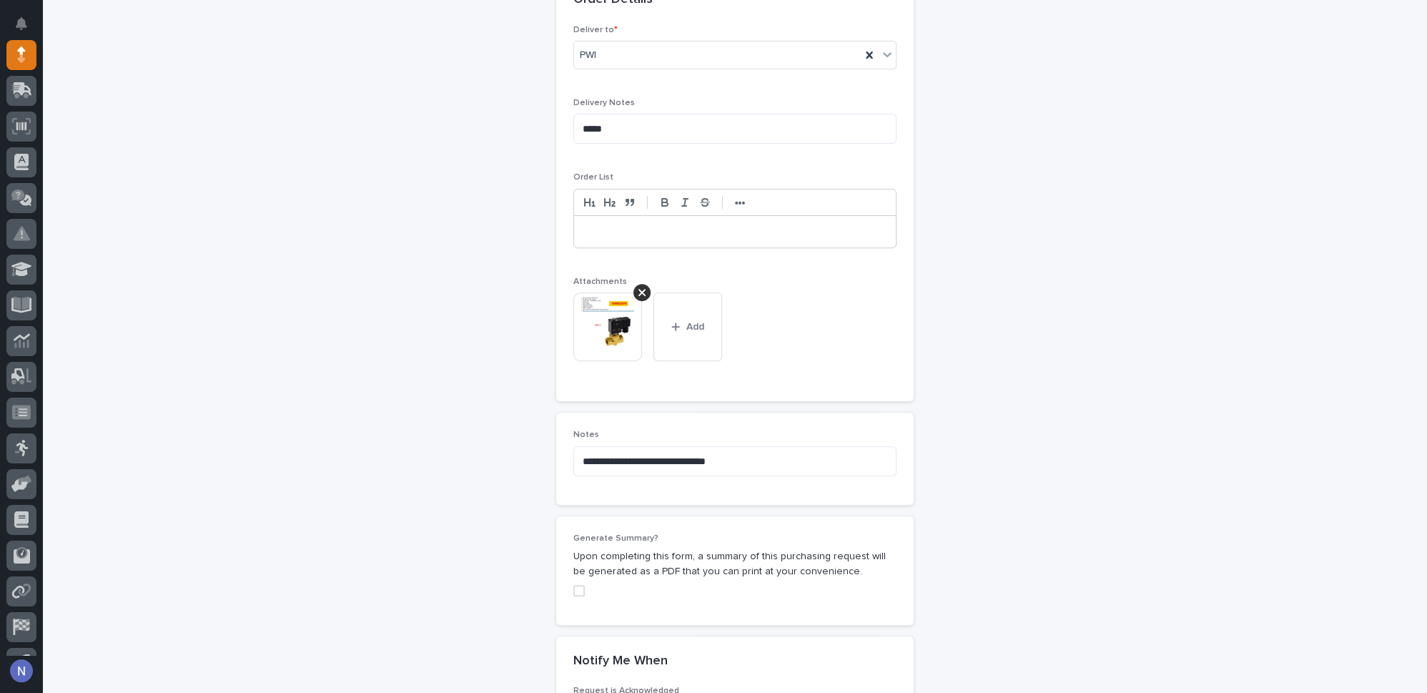
scroll to position [901, 0]
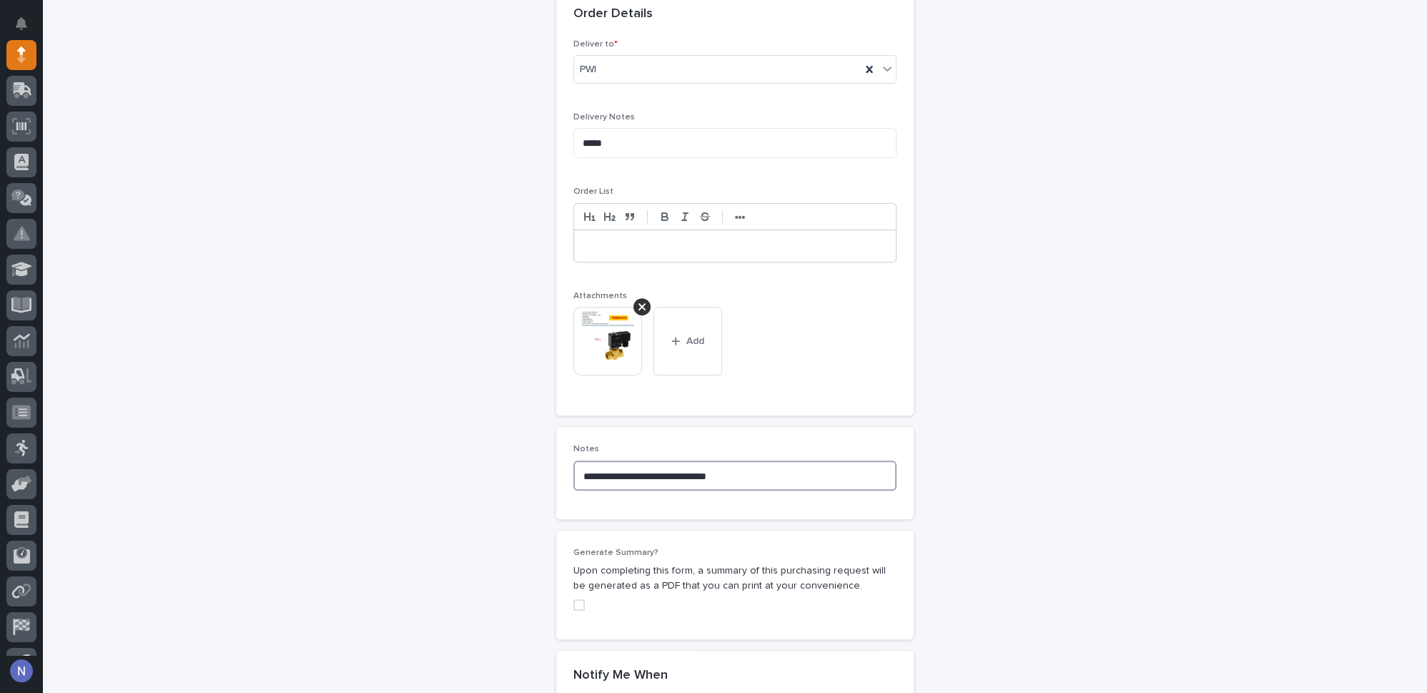
drag, startPoint x: 692, startPoint y: 470, endPoint x: 677, endPoint y: 474, distance: 15.4
click at [677, 474] on textarea "**********" at bounding box center [734, 475] width 323 height 30
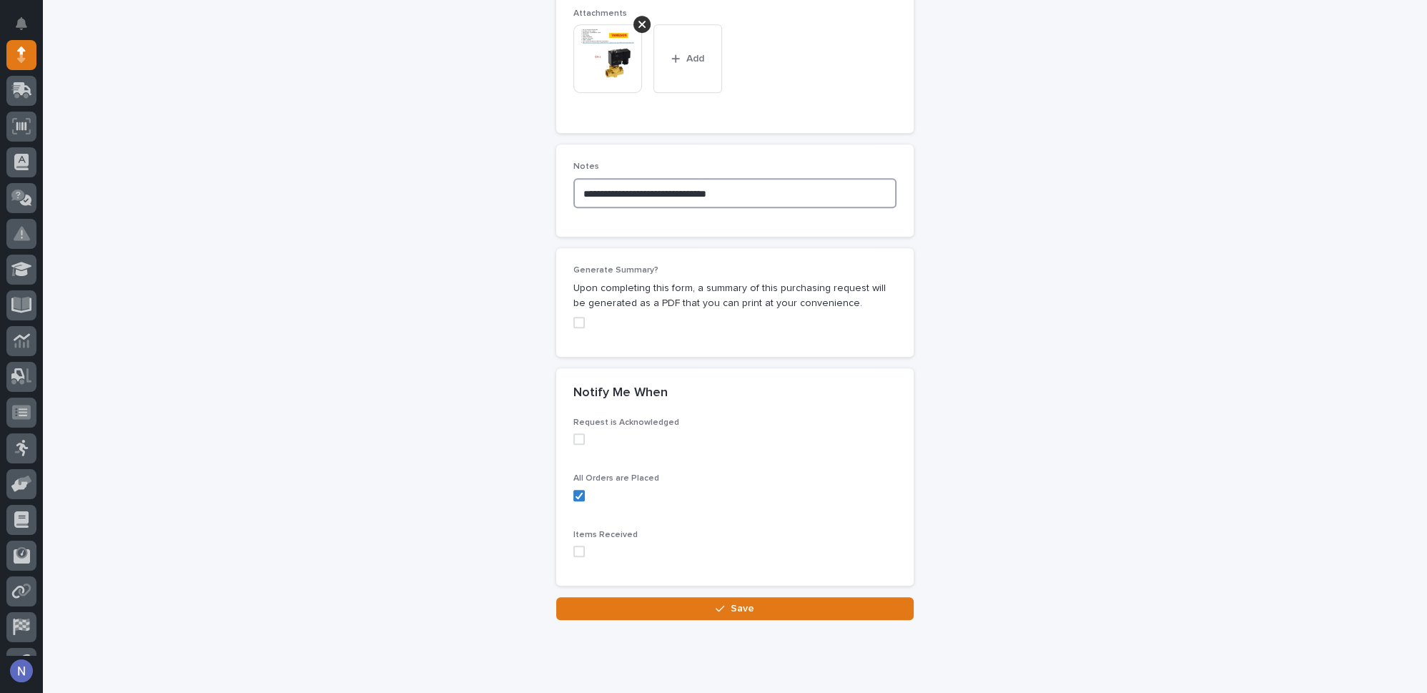
scroll to position [1216, 0]
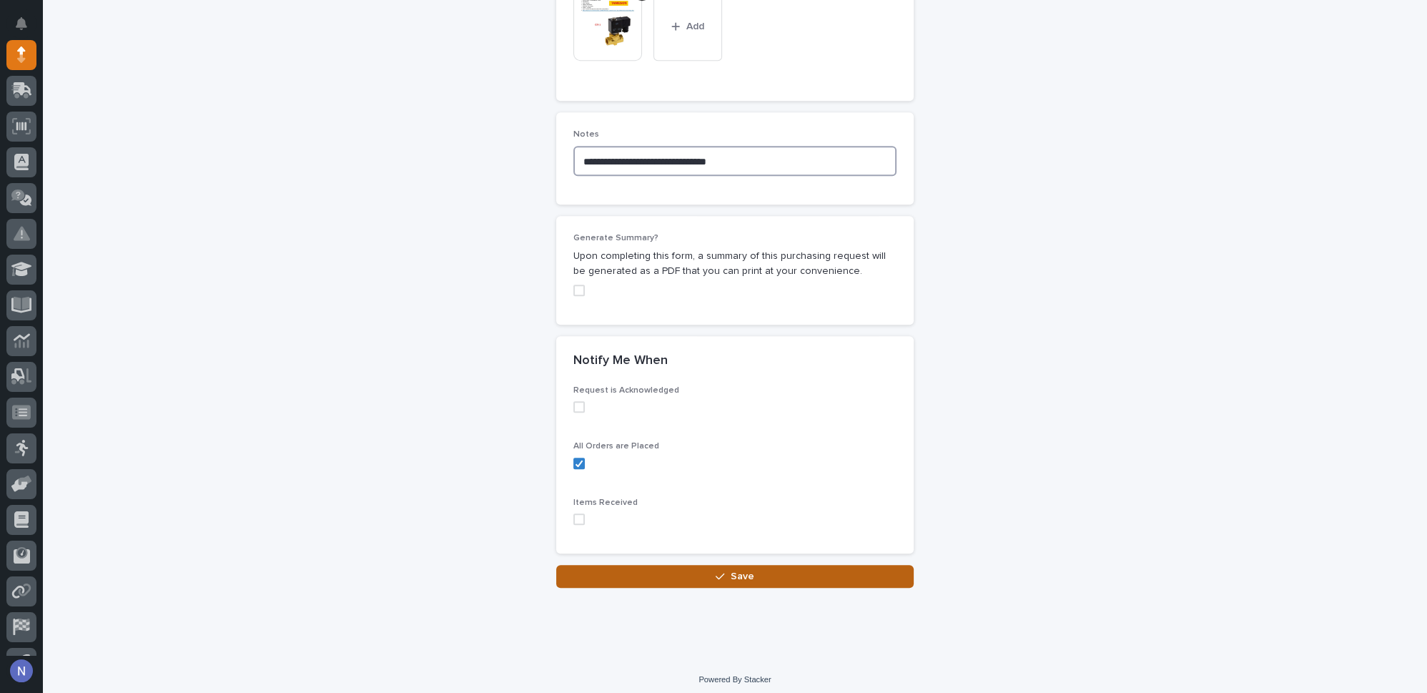
type textarea "**********"
click at [731, 572] on span "Save" at bounding box center [743, 576] width 24 height 13
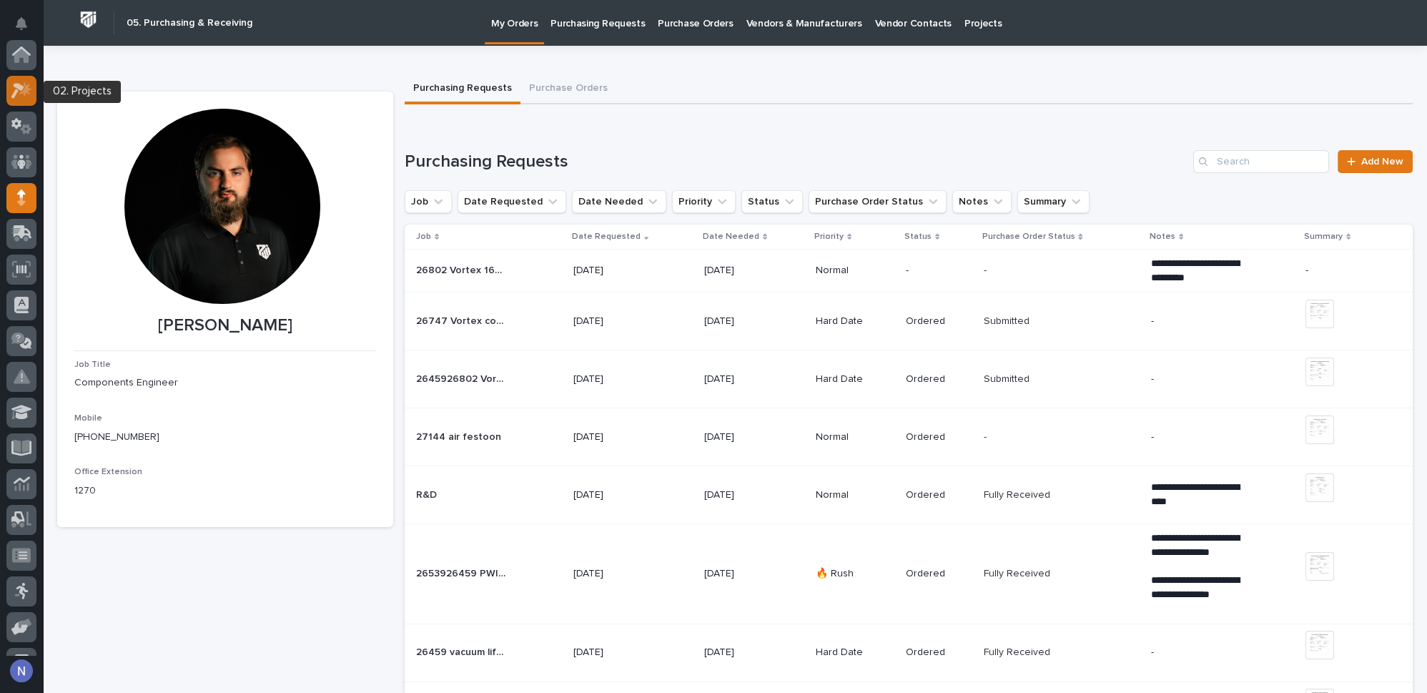
click at [25, 97] on icon at bounding box center [21, 90] width 21 height 16
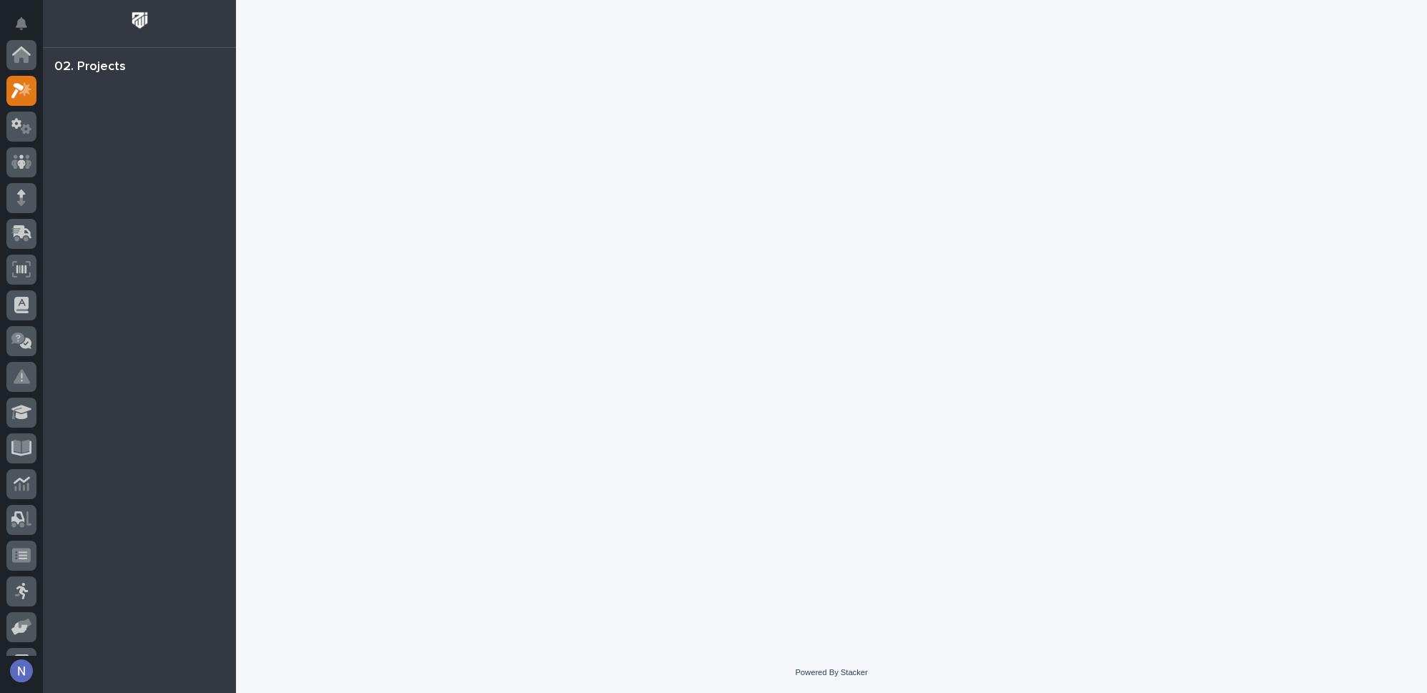
scroll to position [35, 0]
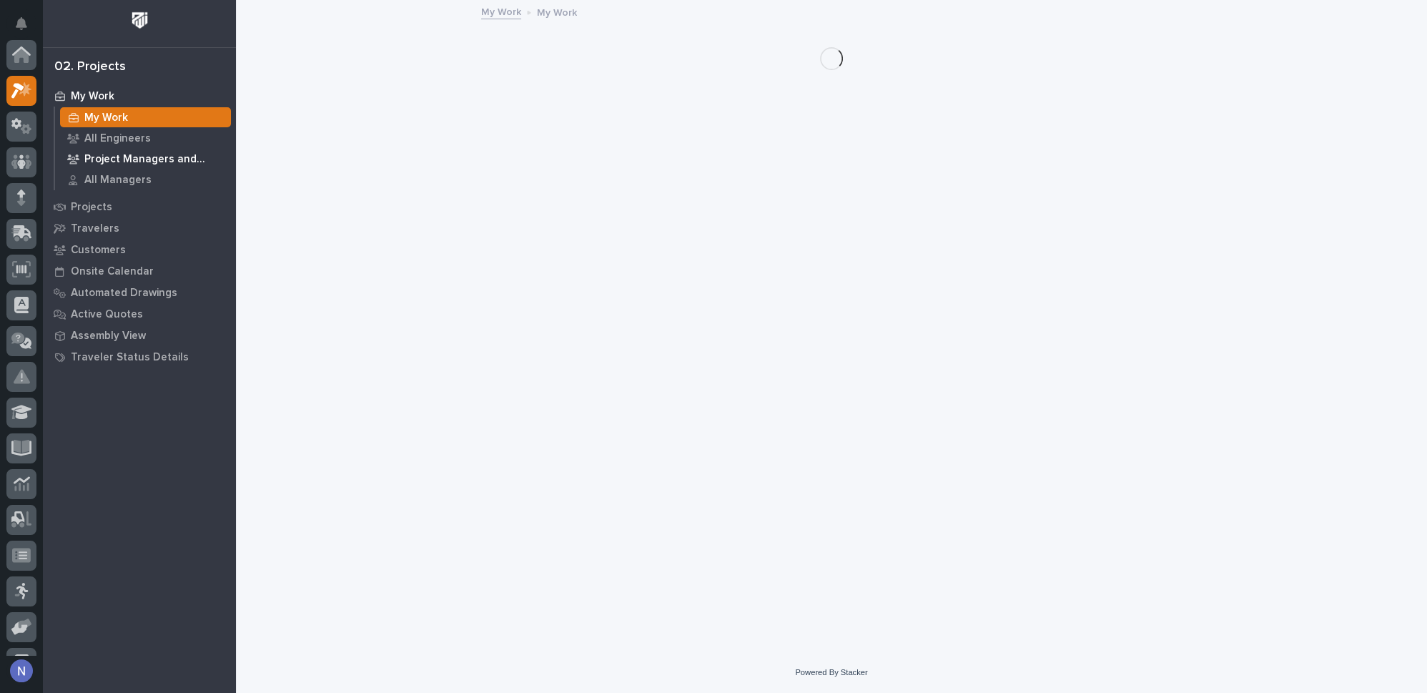
scroll to position [35, 0]
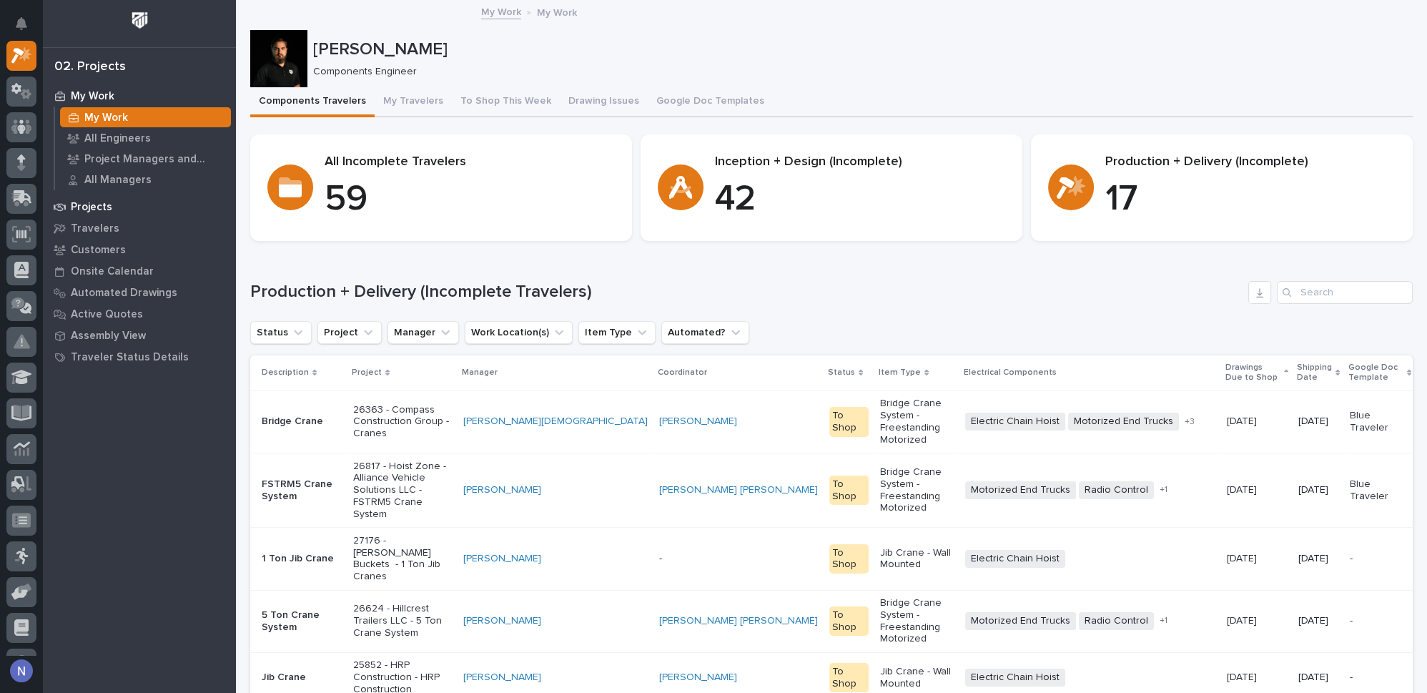
click at [109, 208] on p "Projects" at bounding box center [91, 207] width 41 height 13
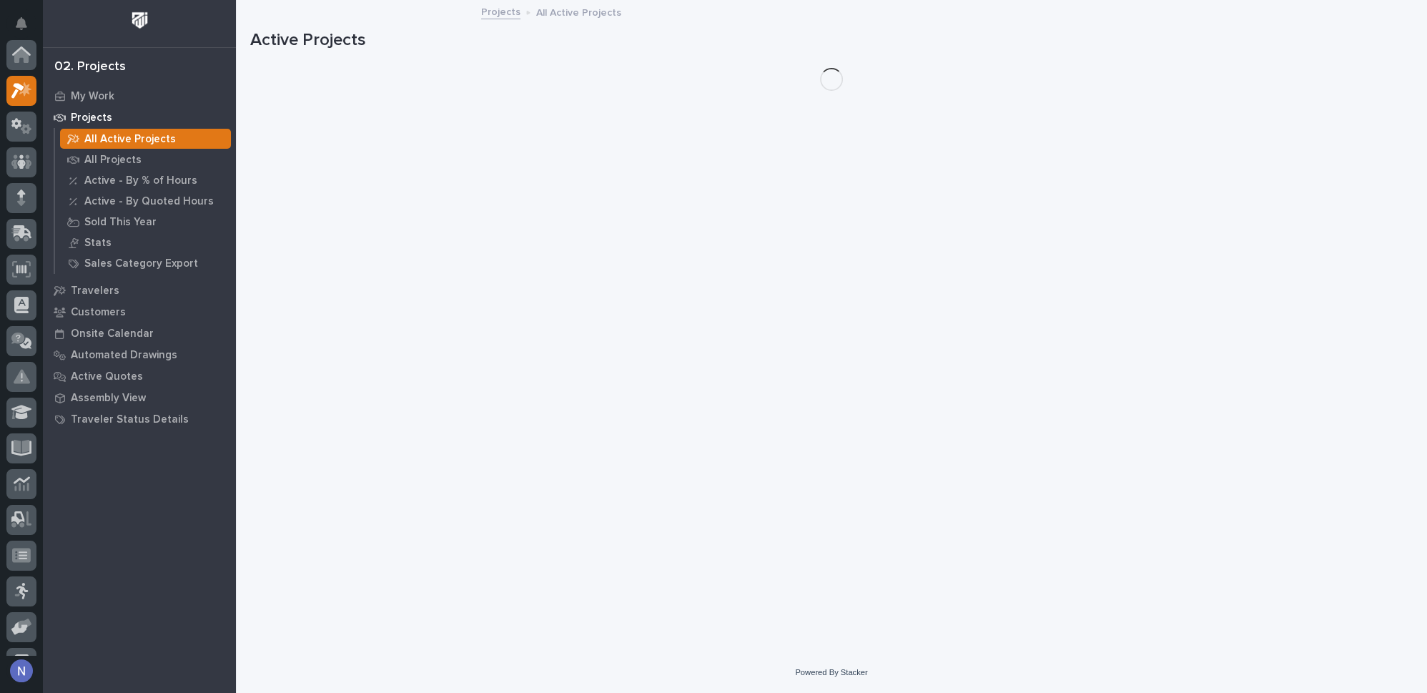
scroll to position [35, 0]
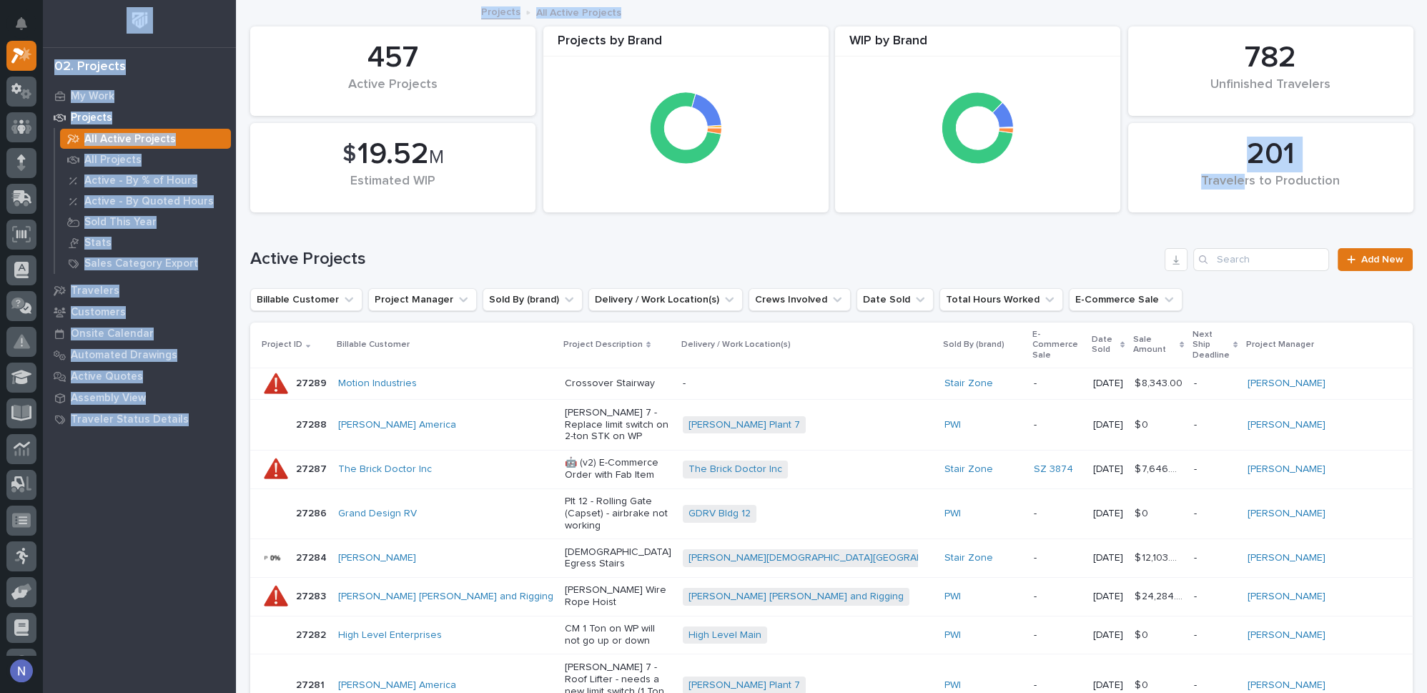
drag, startPoint x: 1065, startPoint y: 14, endPoint x: 725, endPoint y: -79, distance: 352.1
click at [725, 0] on html "My Settings Log Out 02. Projects My Work Projects All Active Projects All Proje…" at bounding box center [713, 346] width 1427 height 693
